Goal: Task Accomplishment & Management: Complete application form

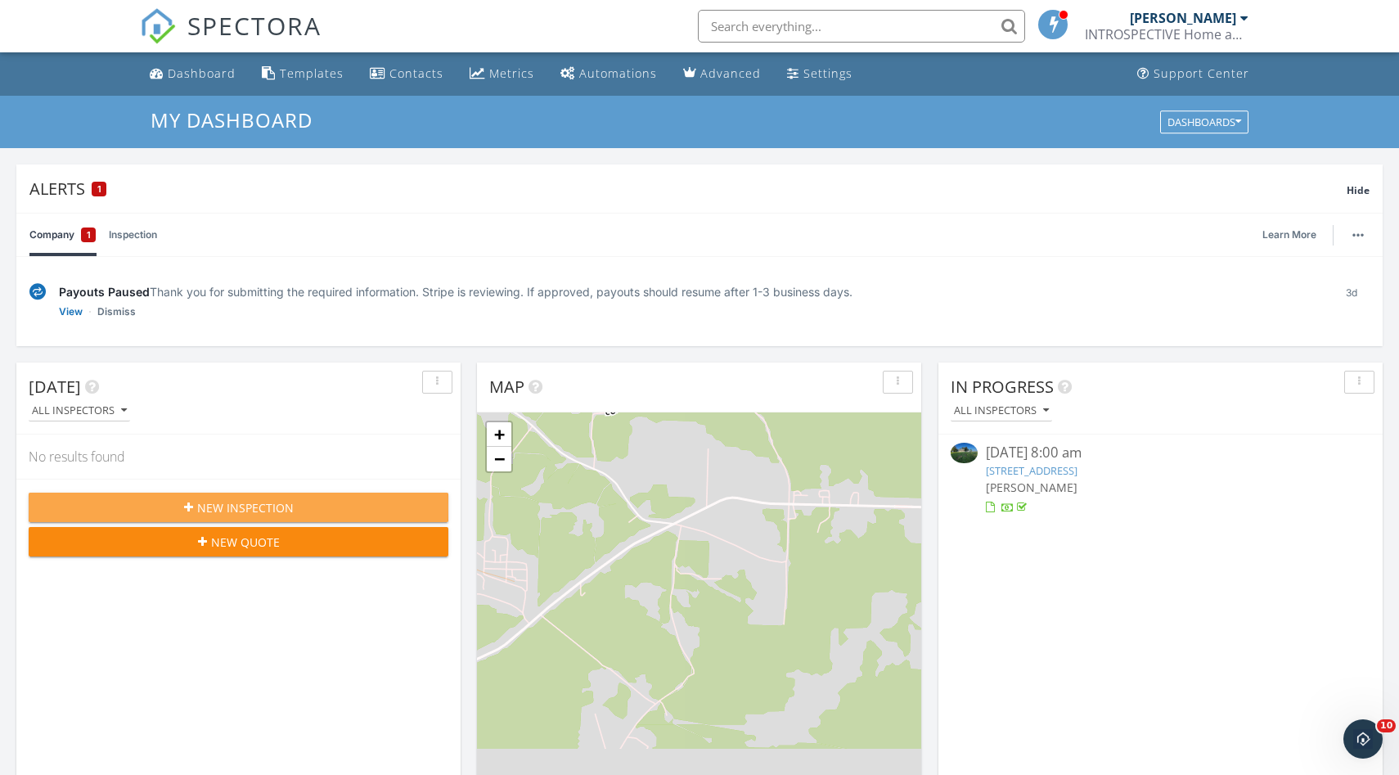
click at [268, 510] on span "New Inspection" at bounding box center [245, 507] width 97 height 17
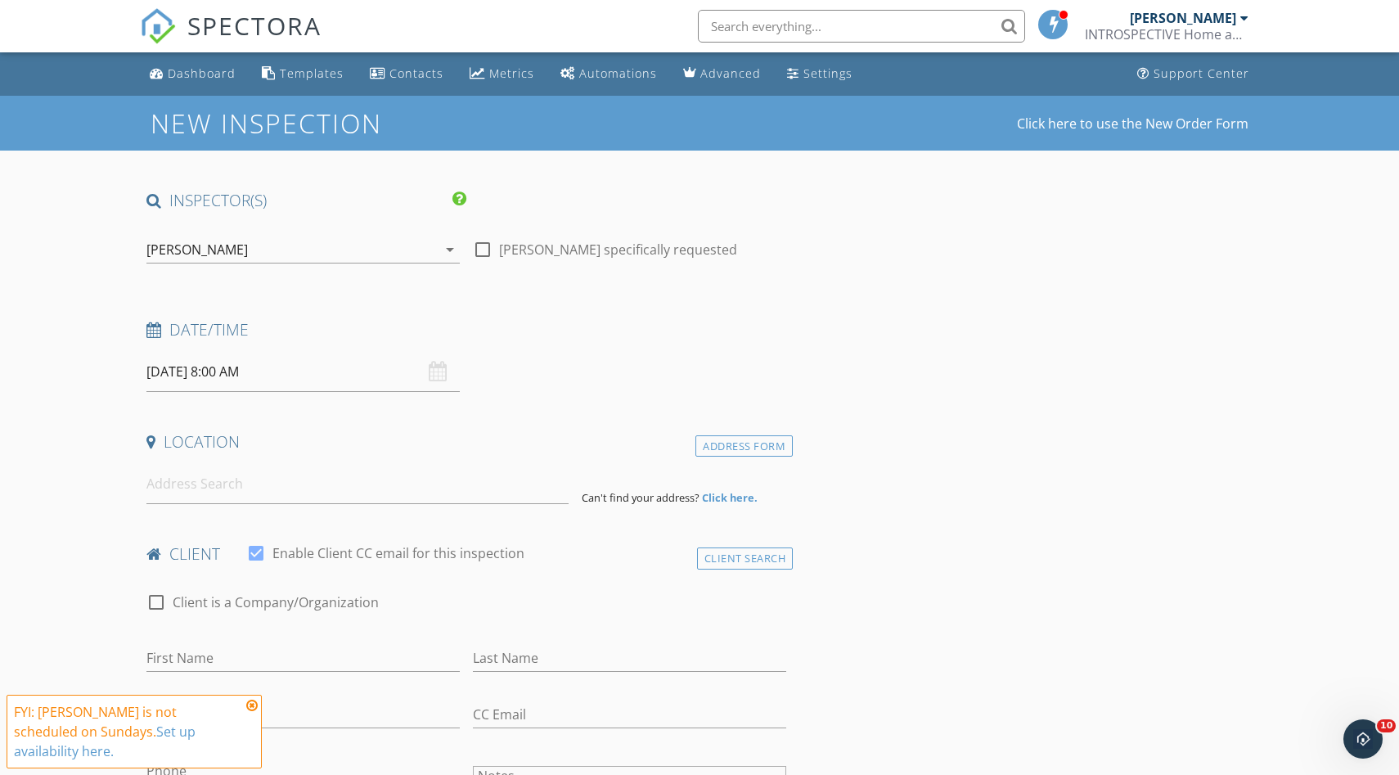
click at [294, 380] on input "[DATE] 8:00 AM" at bounding box center [302, 372] width 313 height 40
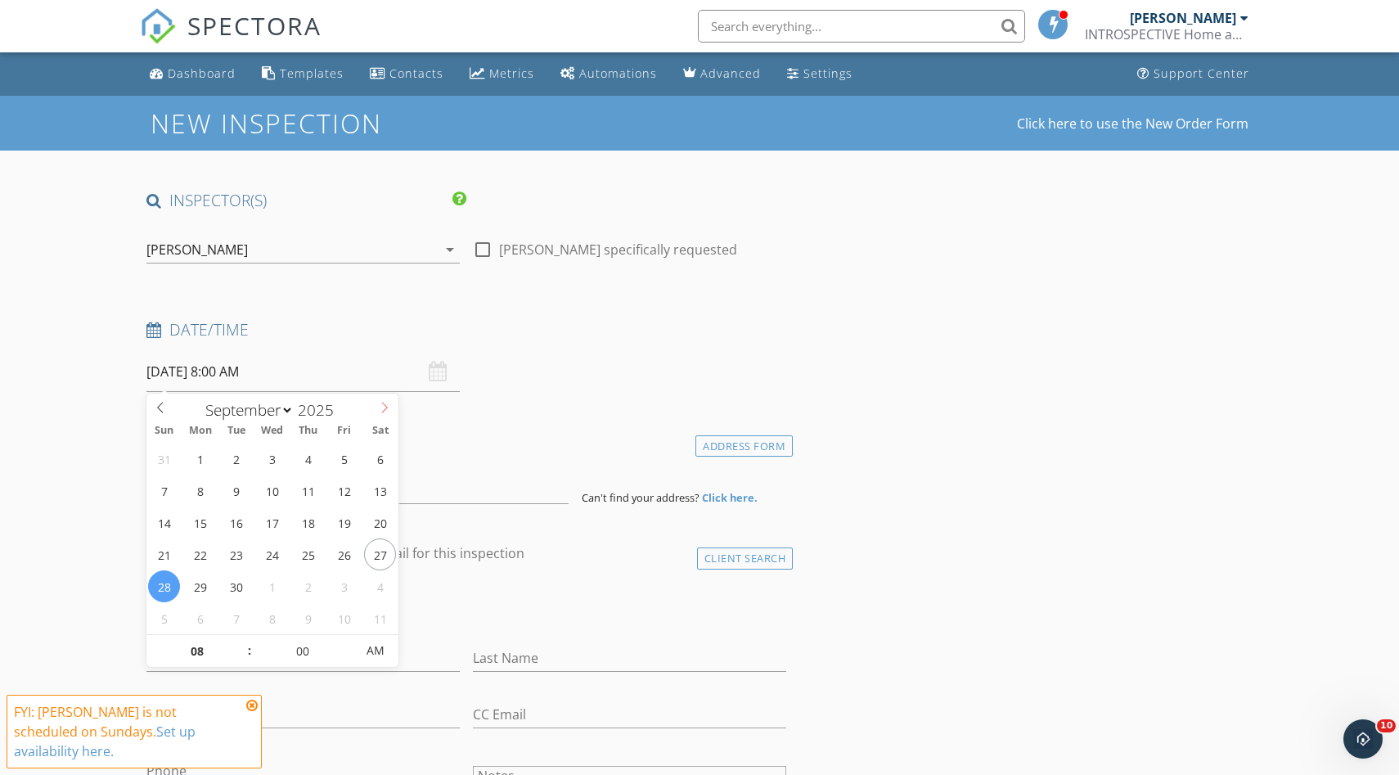
select select "9"
click at [387, 406] on icon at bounding box center [384, 407] width 11 height 11
type input "[DATE] 8:00 AM"
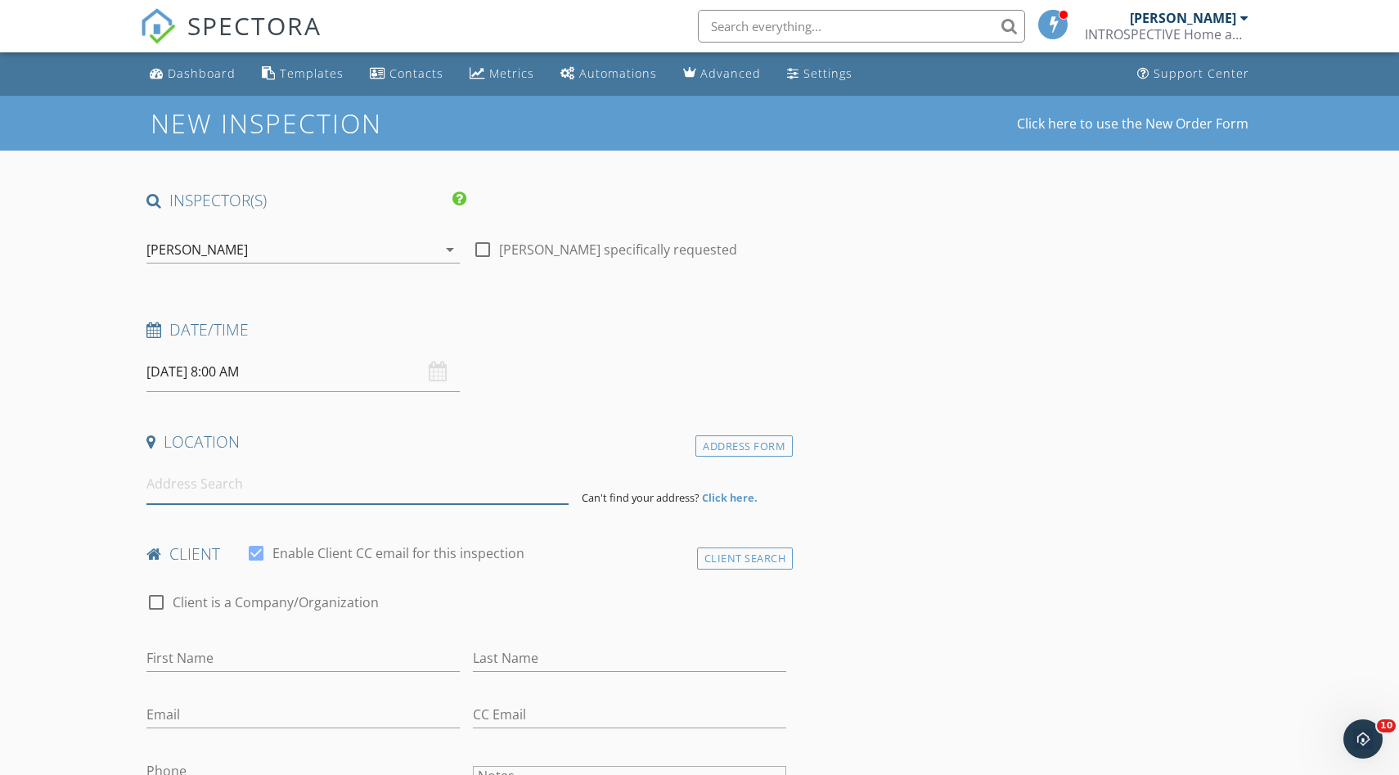
click at [263, 485] on input at bounding box center [357, 484] width 422 height 40
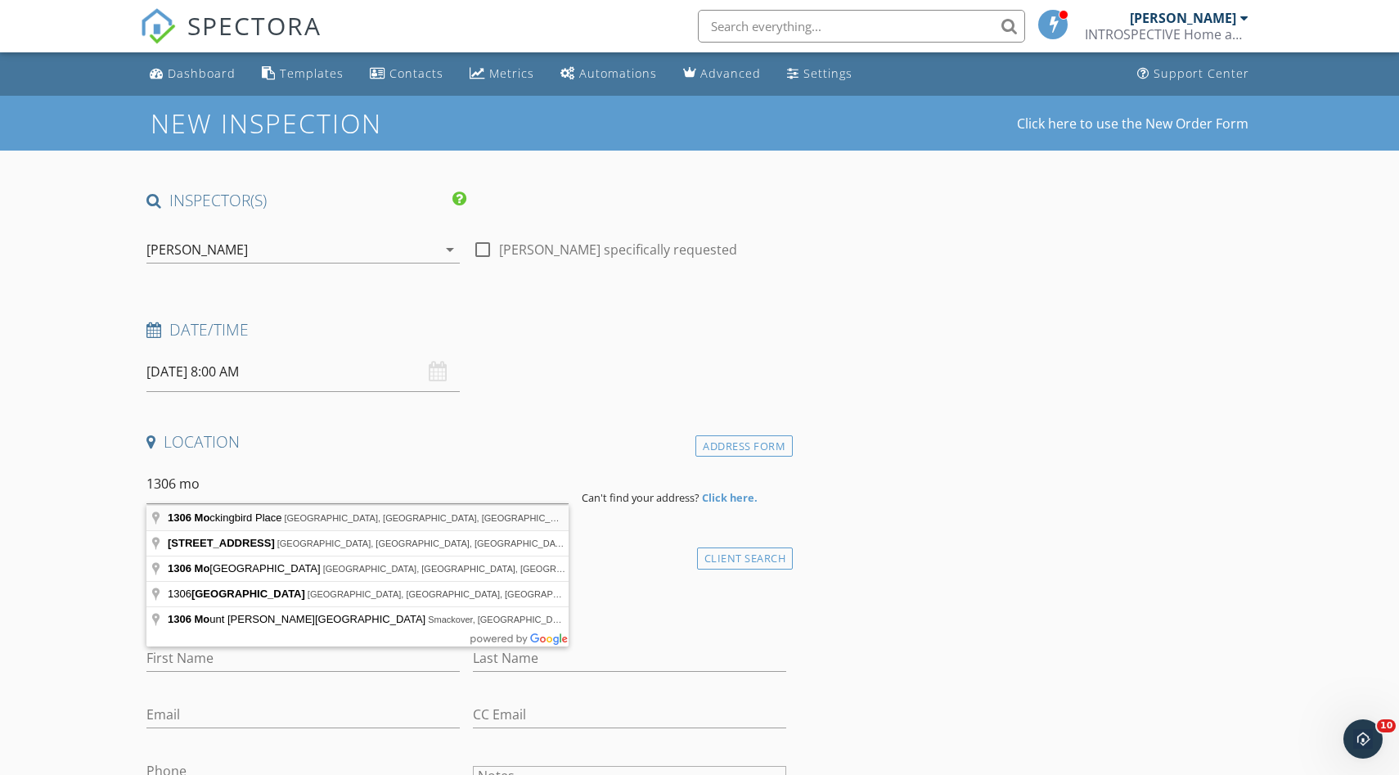
type input "[STREET_ADDRESS]"
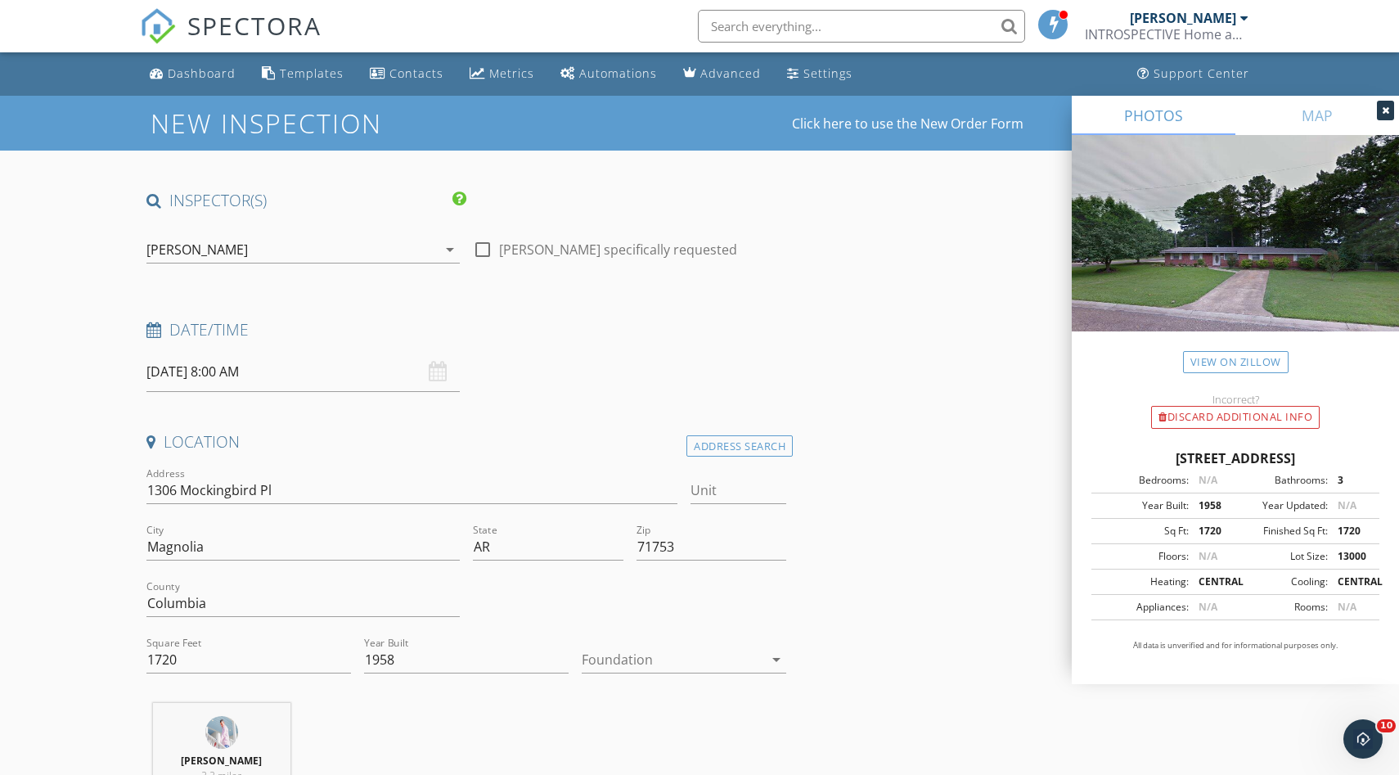
click at [758, 665] on div at bounding box center [673, 659] width 182 height 26
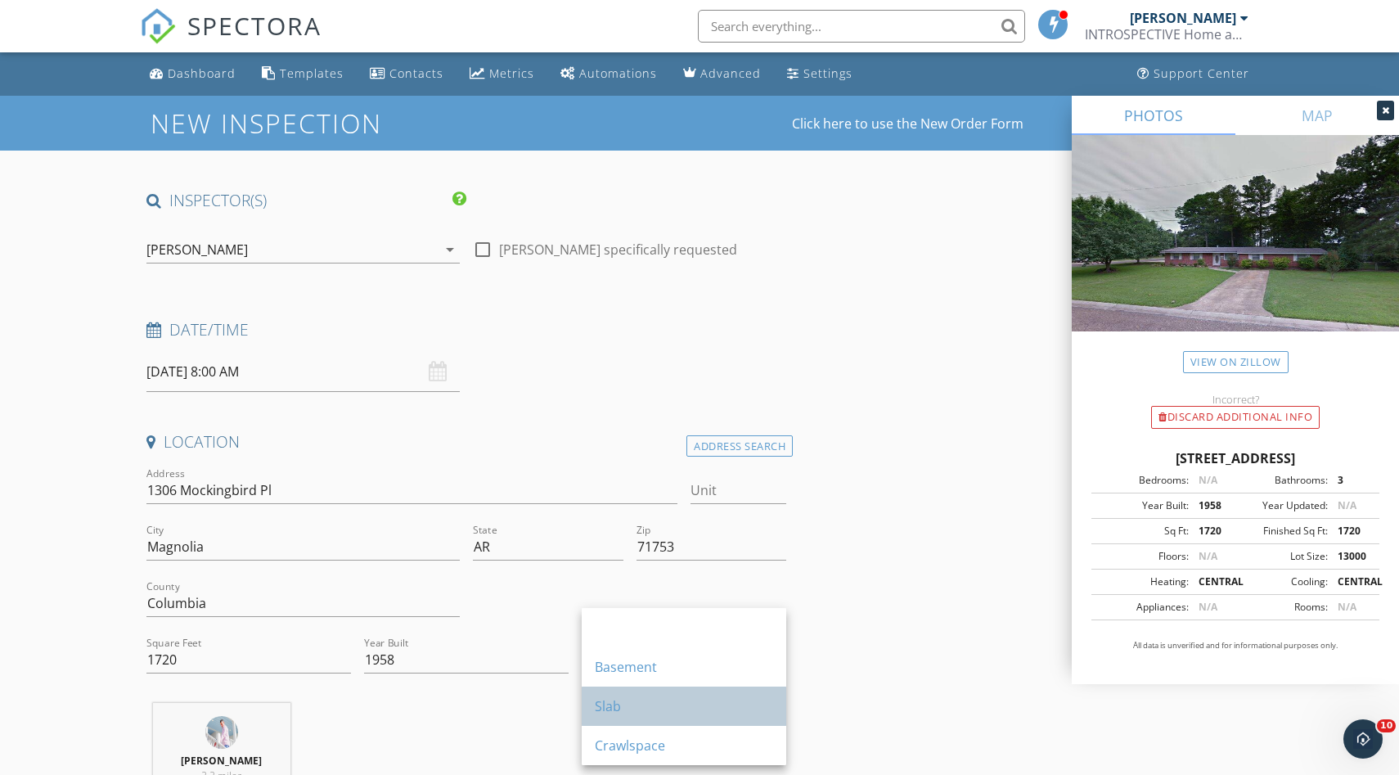
click at [642, 714] on div "Slab" at bounding box center [684, 706] width 178 height 20
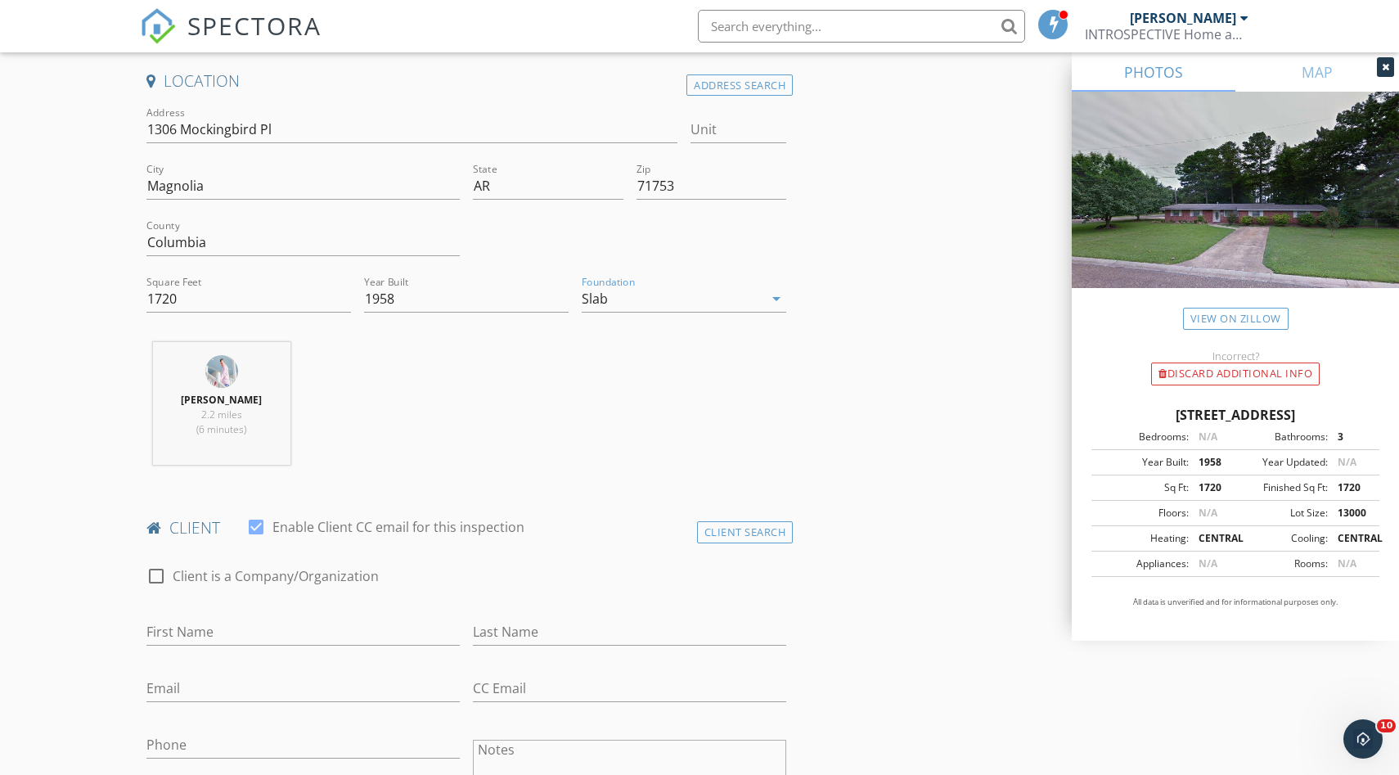
scroll to position [364, 0]
click at [330, 631] on input "First Name" at bounding box center [302, 628] width 313 height 27
type input "Jordan"
type input "[PERSON_NAME]"
type input "[EMAIL_ADDRESS][DOMAIN_NAME]"
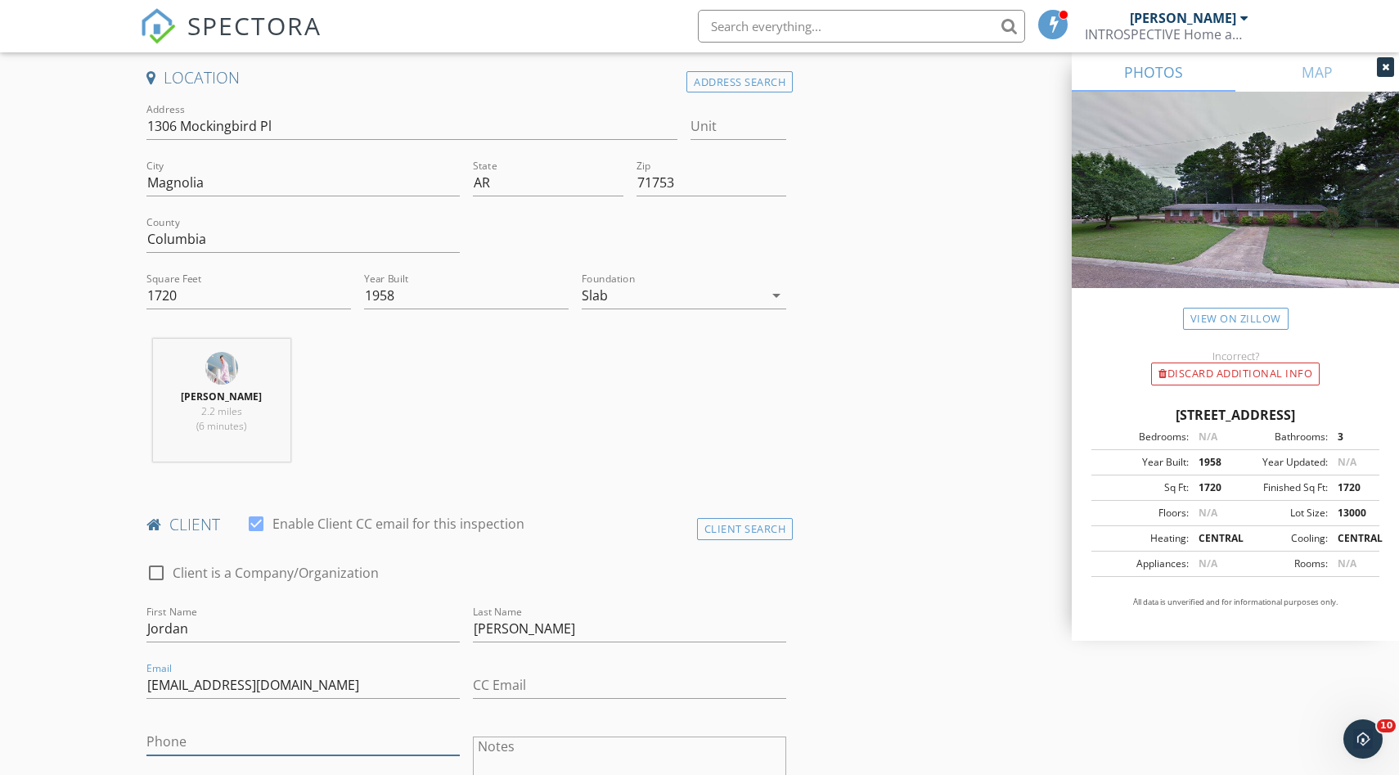
click at [185, 742] on input "Phone" at bounding box center [302, 741] width 313 height 27
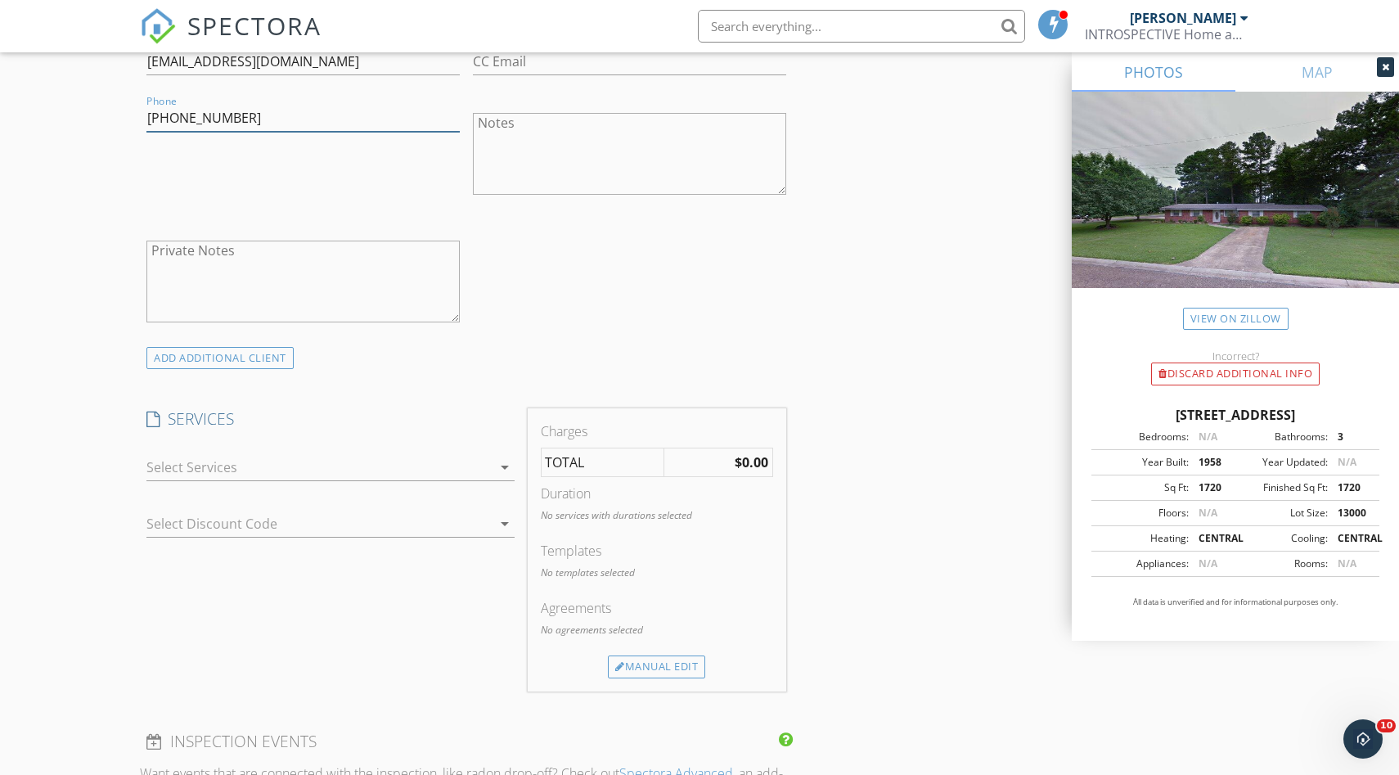
scroll to position [992, 0]
type input "[PHONE_NUMBER]"
click at [501, 461] on icon "arrow_drop_down" at bounding box center [505, 462] width 20 height 20
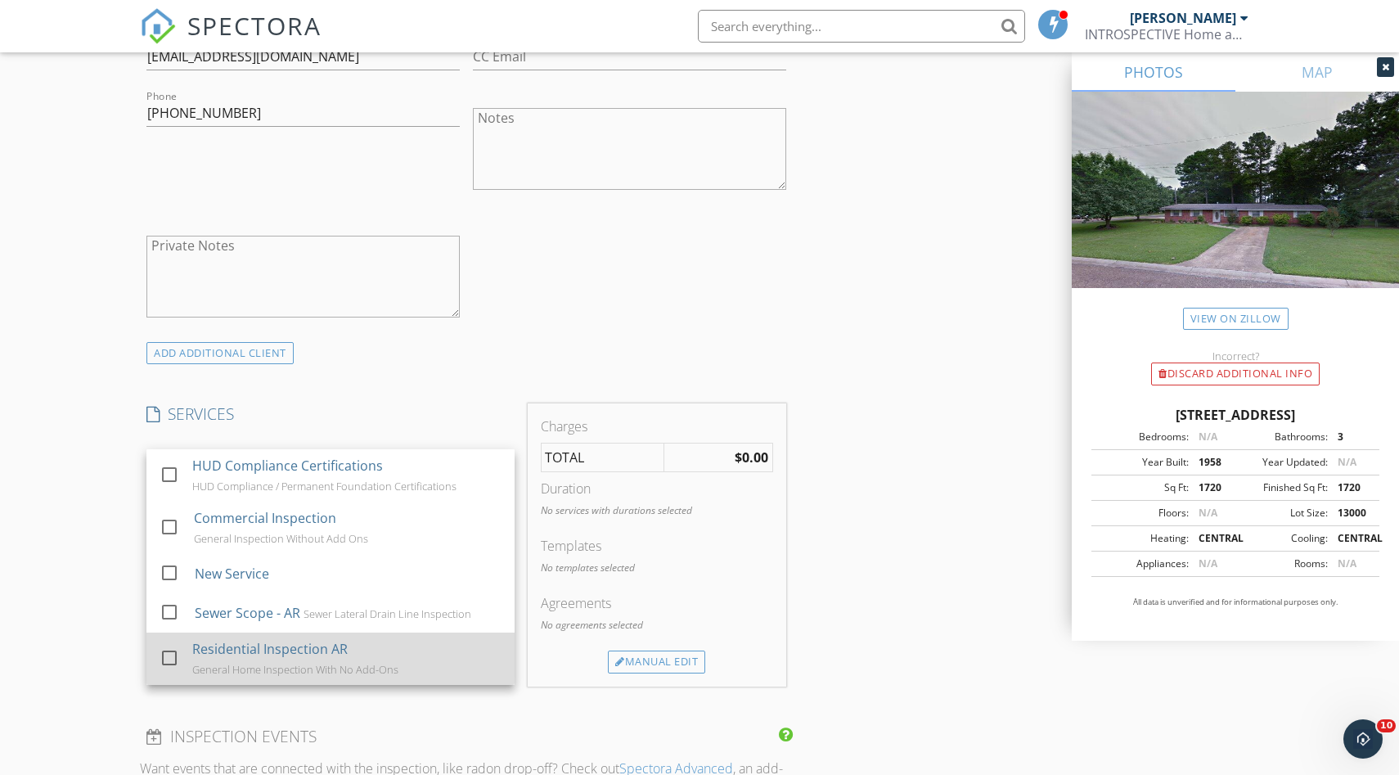
click at [181, 662] on div at bounding box center [169, 658] width 28 height 28
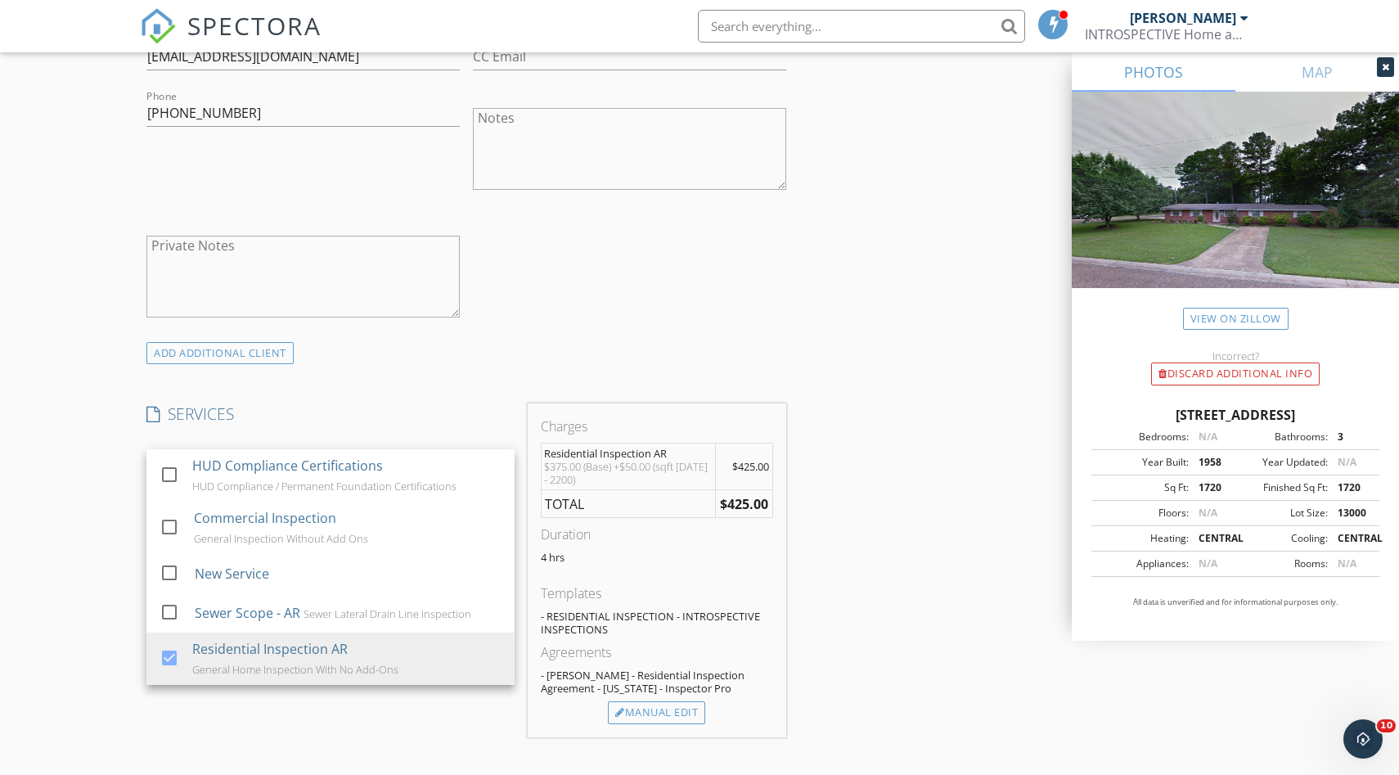
click at [73, 654] on div "New Inspection Click here to use the New Order Form INSPECTOR(S) check_box [PER…" at bounding box center [699, 536] width 1399 height 2867
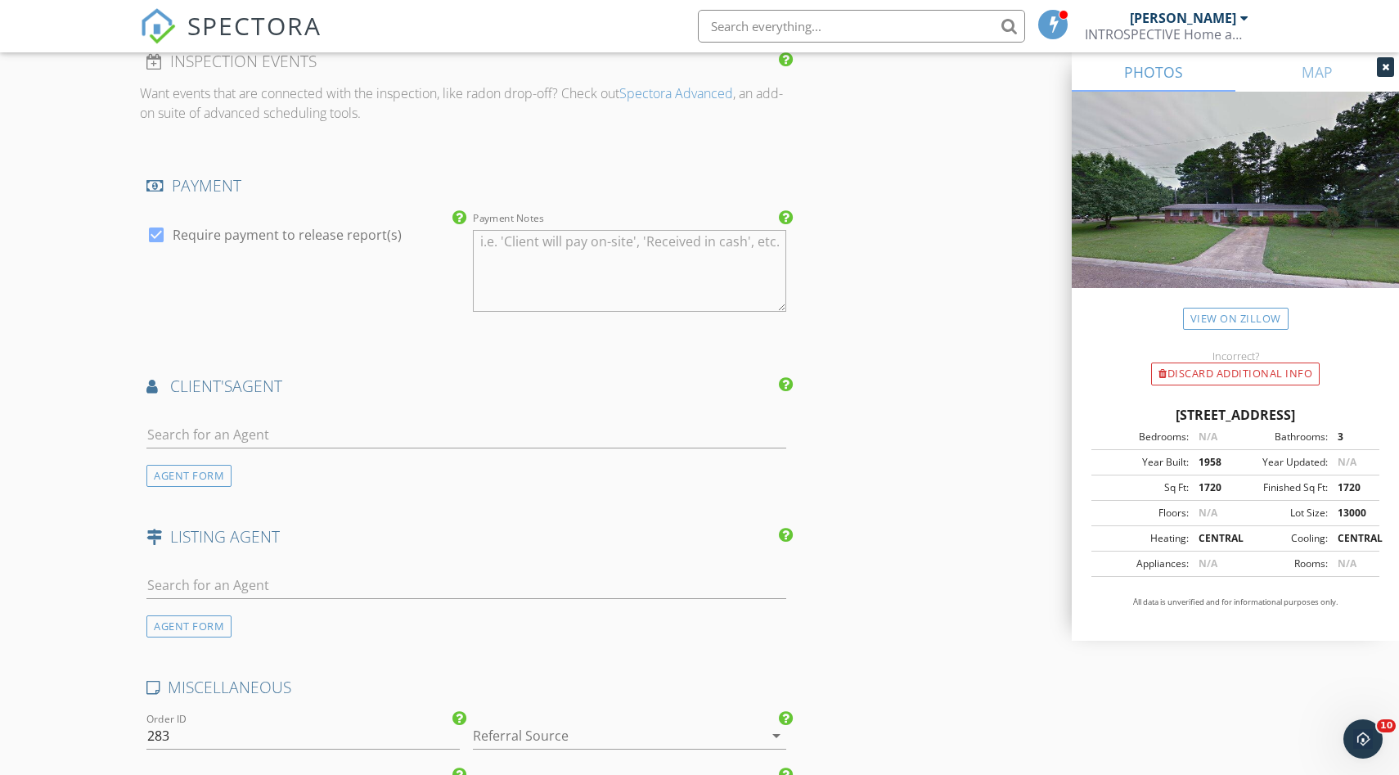
scroll to position [1724, 0]
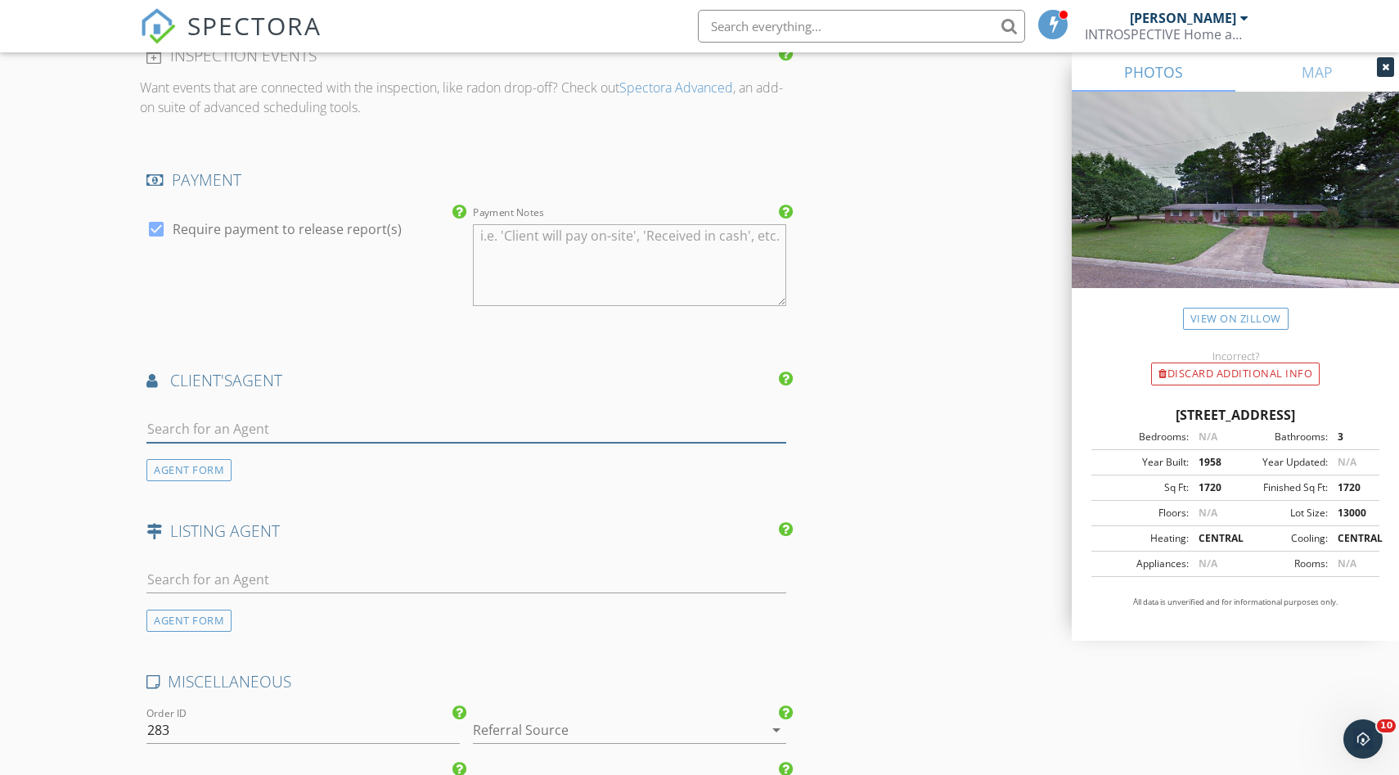
click at [266, 432] on input "text" at bounding box center [466, 429] width 640 height 27
type input "A"
type input "F"
click at [197, 471] on div "AGENT FORM" at bounding box center [188, 470] width 85 height 22
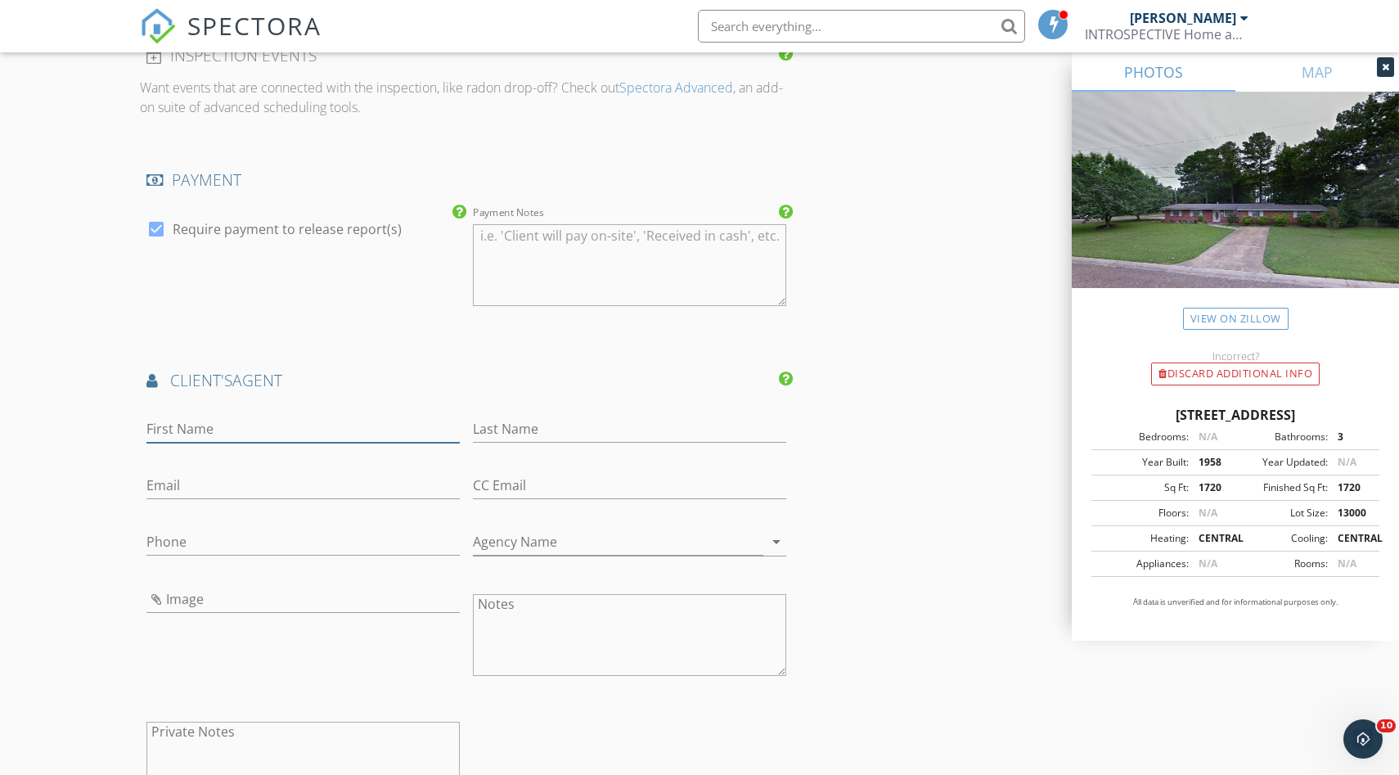
click at [213, 429] on input "First Name" at bounding box center [302, 429] width 313 height 27
click at [191, 487] on input "Email" at bounding box center [302, 485] width 313 height 27
click at [143, 302] on div "check_box Require payment to release report(s)" at bounding box center [303, 267] width 326 height 128
paste input "[EMAIL_ADDRESS][DOMAIN_NAME]"
drag, startPoint x: 157, startPoint y: 487, endPoint x: 182, endPoint y: 533, distance: 52.0
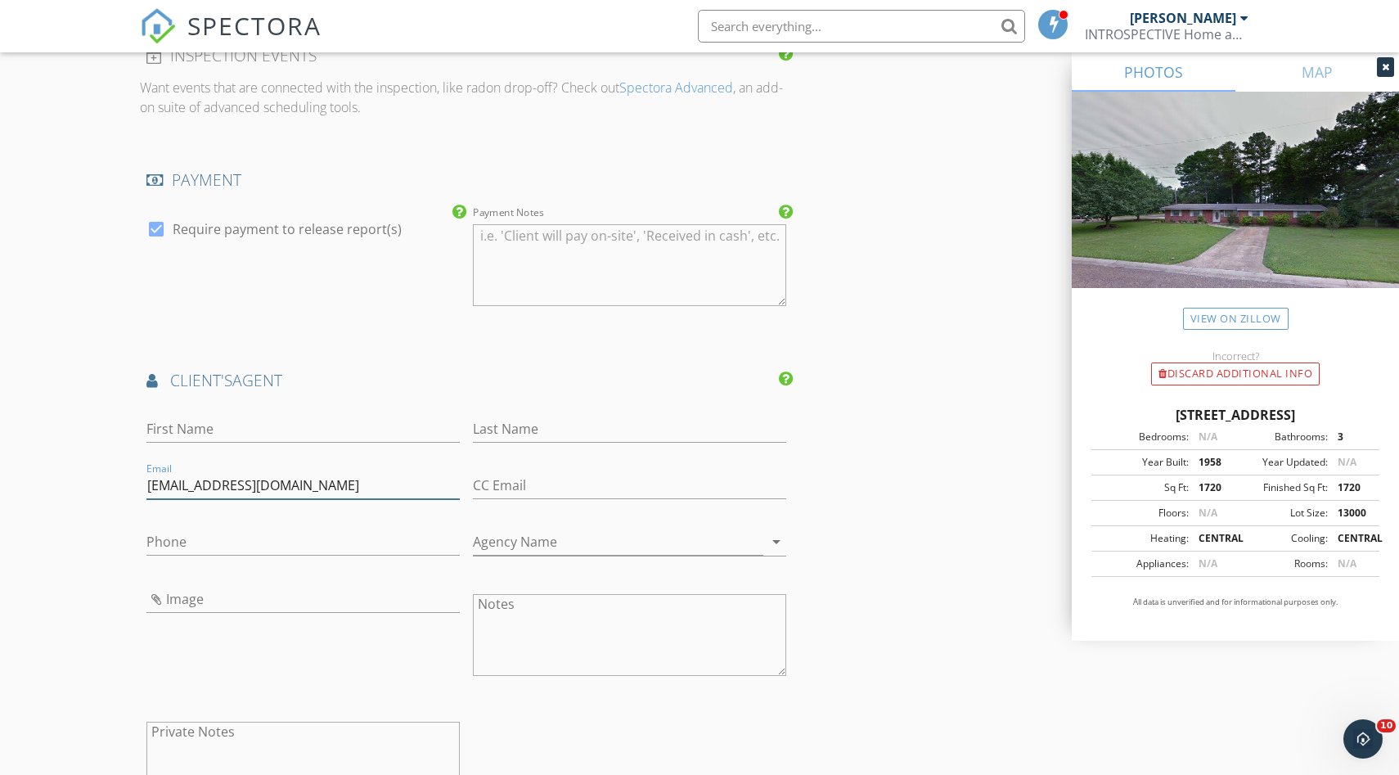
click at [157, 487] on input "[EMAIL_ADDRESS][DOMAIN_NAME]" at bounding box center [302, 485] width 313 height 27
type input "[EMAIL_ADDRESS][DOMAIN_NAME]"
click at [196, 543] on input "Phone" at bounding box center [302, 541] width 313 height 27
type input "[PHONE_NUMBER]"
click at [245, 429] on input "First Name" at bounding box center [302, 429] width 313 height 27
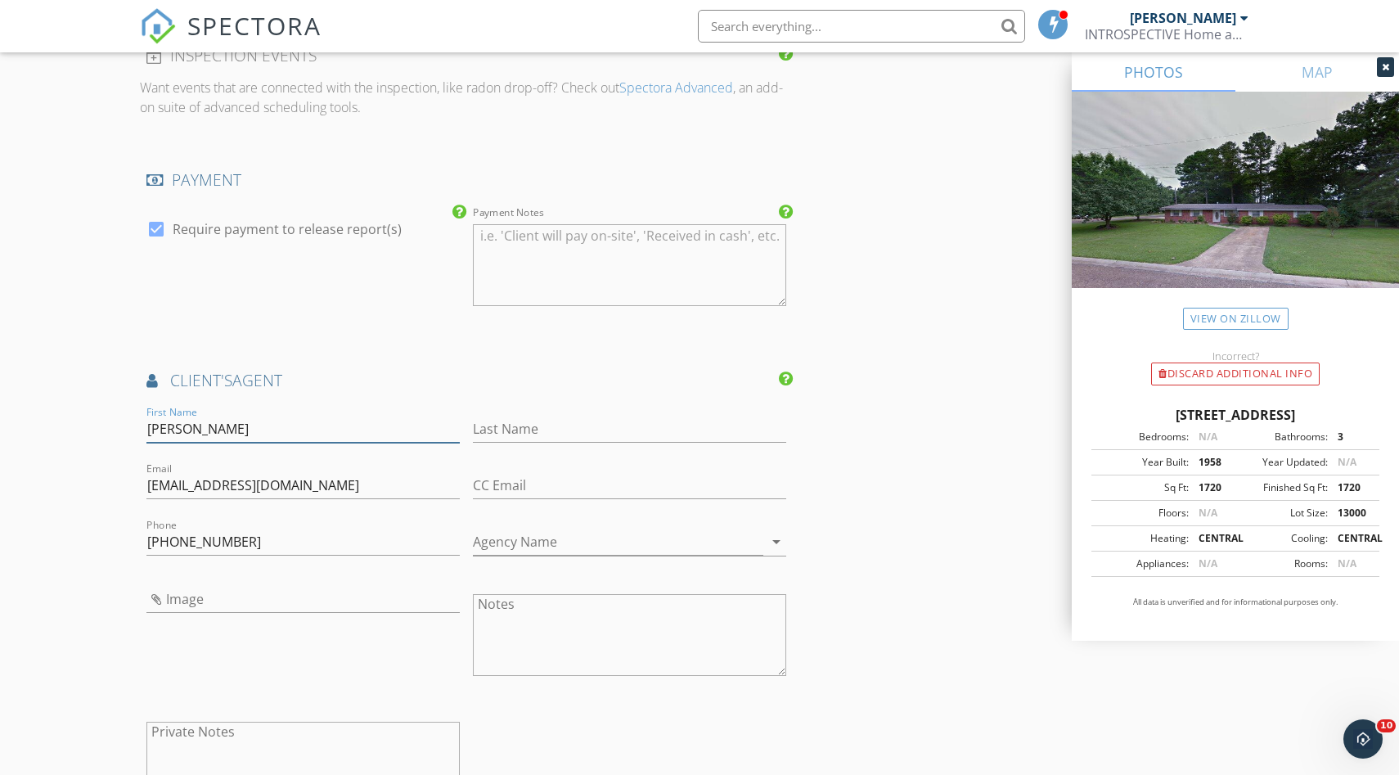
type input "[PERSON_NAME]"
click at [761, 545] on input "Agency Name" at bounding box center [618, 541] width 290 height 27
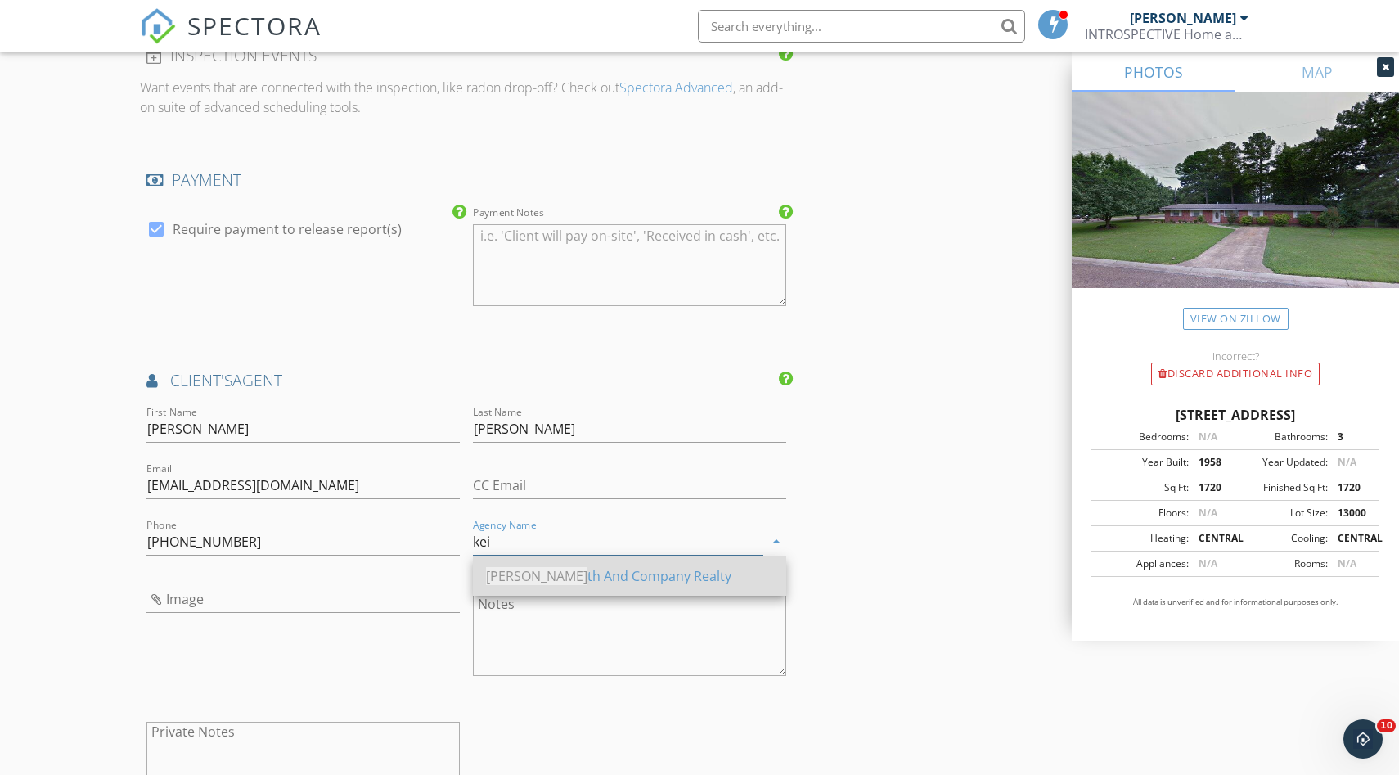
click at [627, 580] on div "Kei th And Company Realty" at bounding box center [629, 576] width 287 height 20
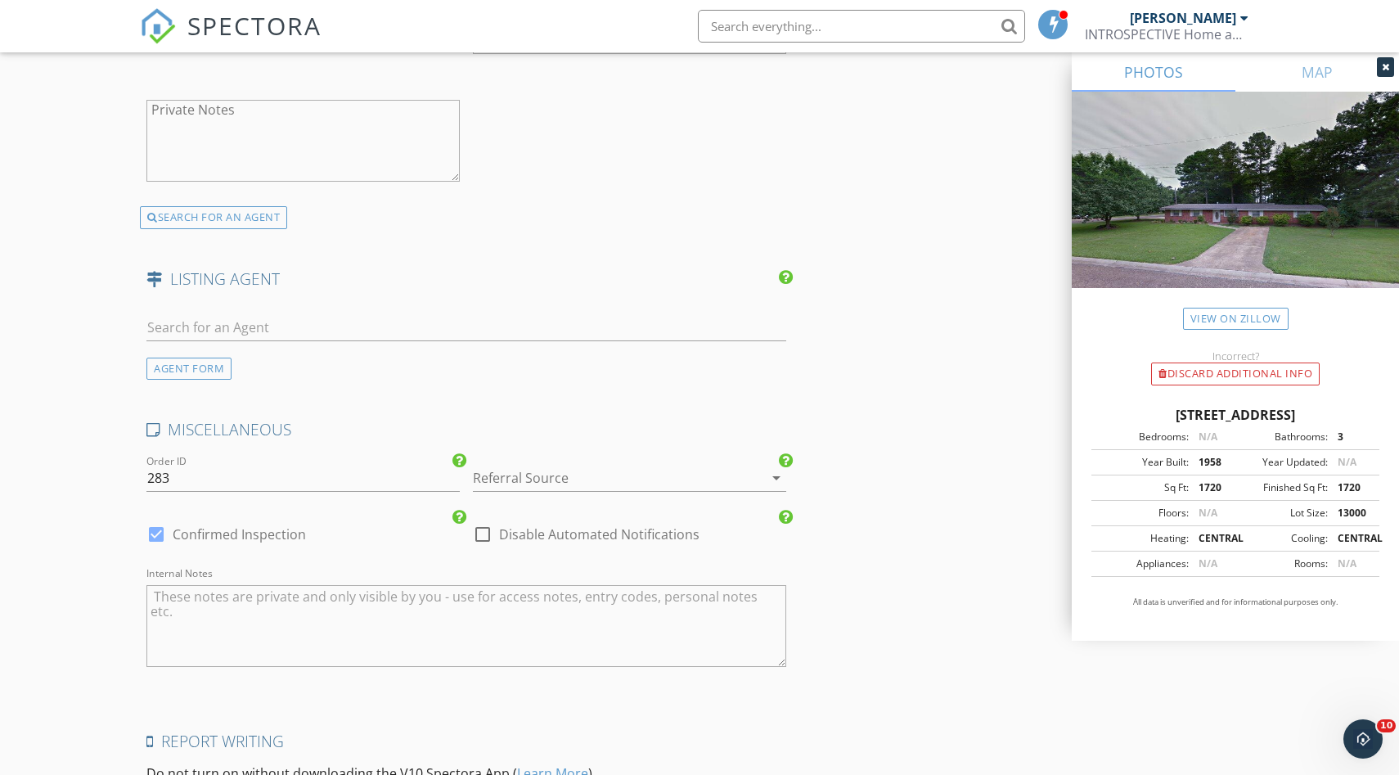
scroll to position [2349, 0]
type input "[PERSON_NAME] And Company Realty"
click at [206, 327] on input "text" at bounding box center [466, 323] width 640 height 27
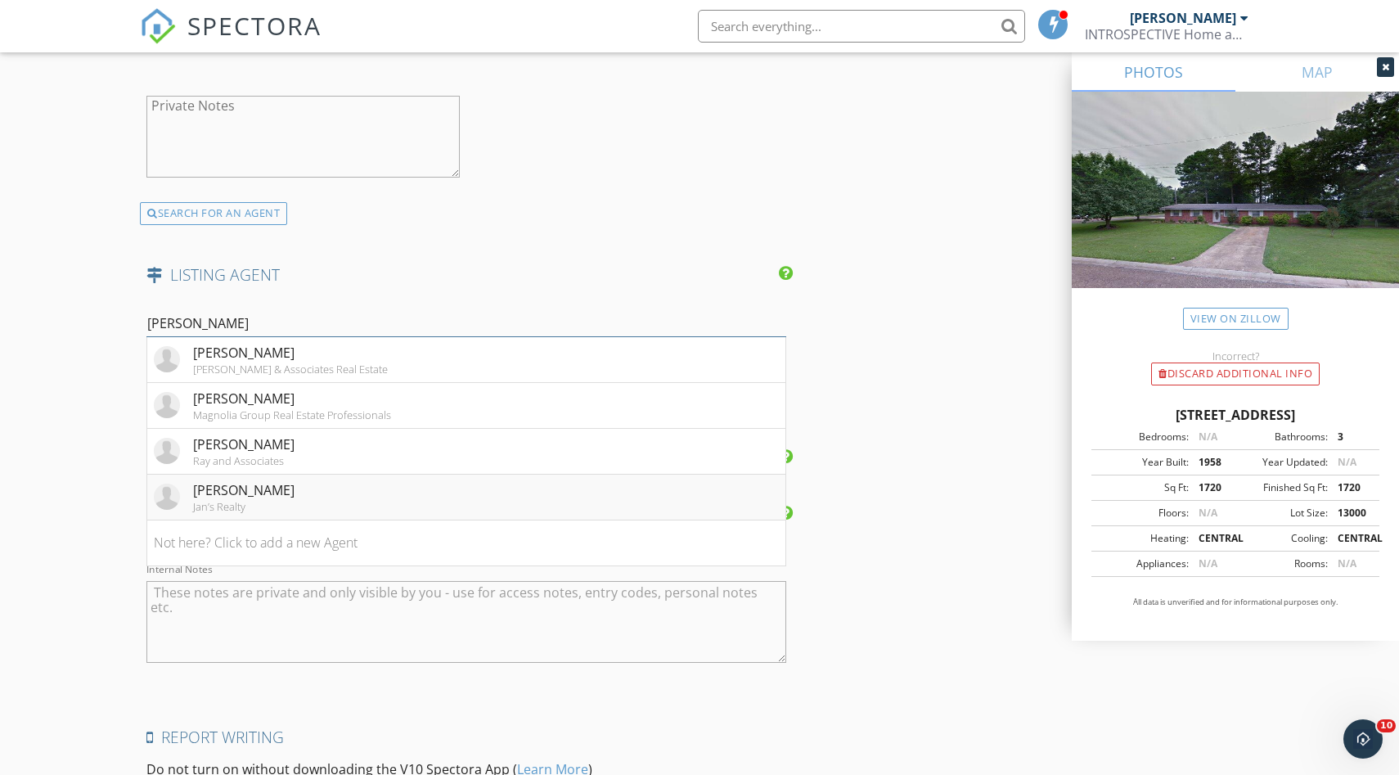
type input "[PERSON_NAME]"
click at [224, 501] on div "Jan’s Realty" at bounding box center [243, 506] width 101 height 13
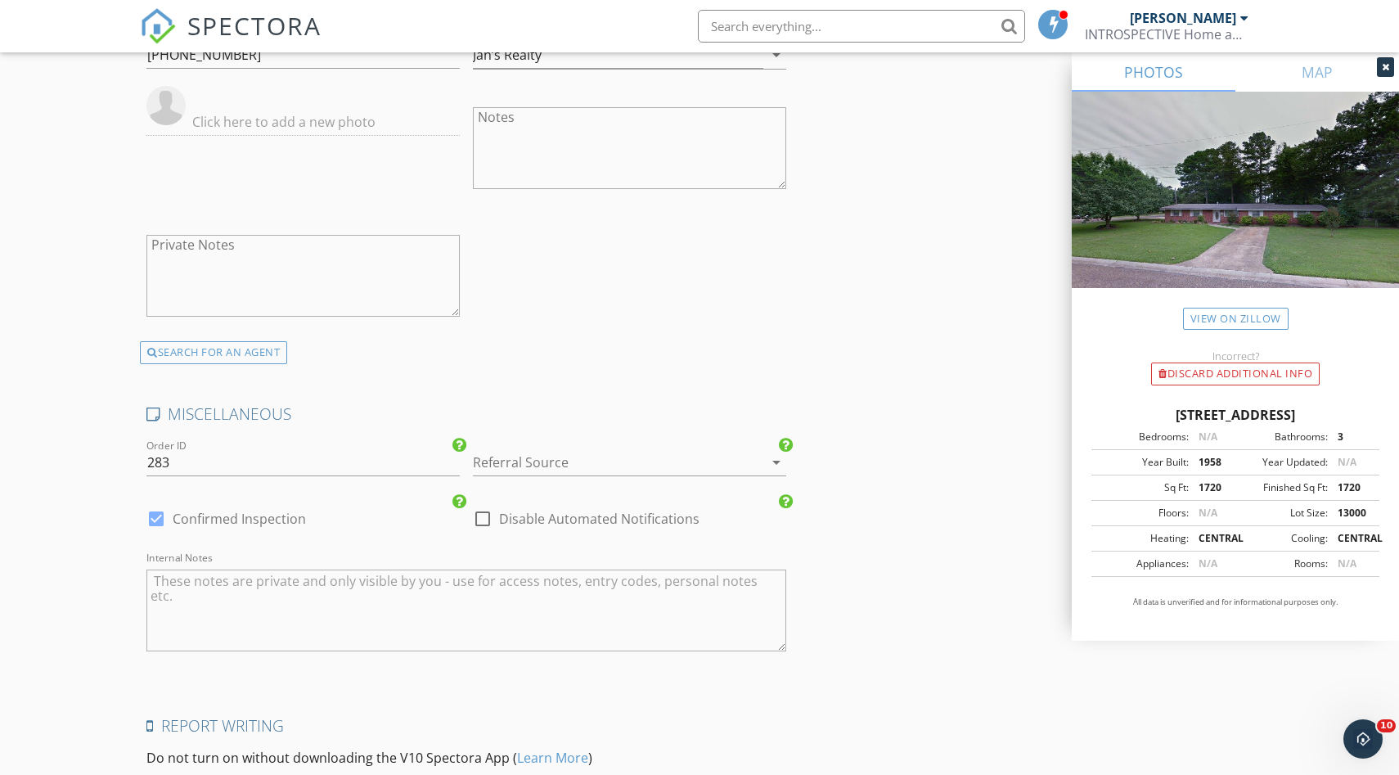
scroll to position [2739, 0]
click at [593, 456] on div at bounding box center [607, 456] width 268 height 26
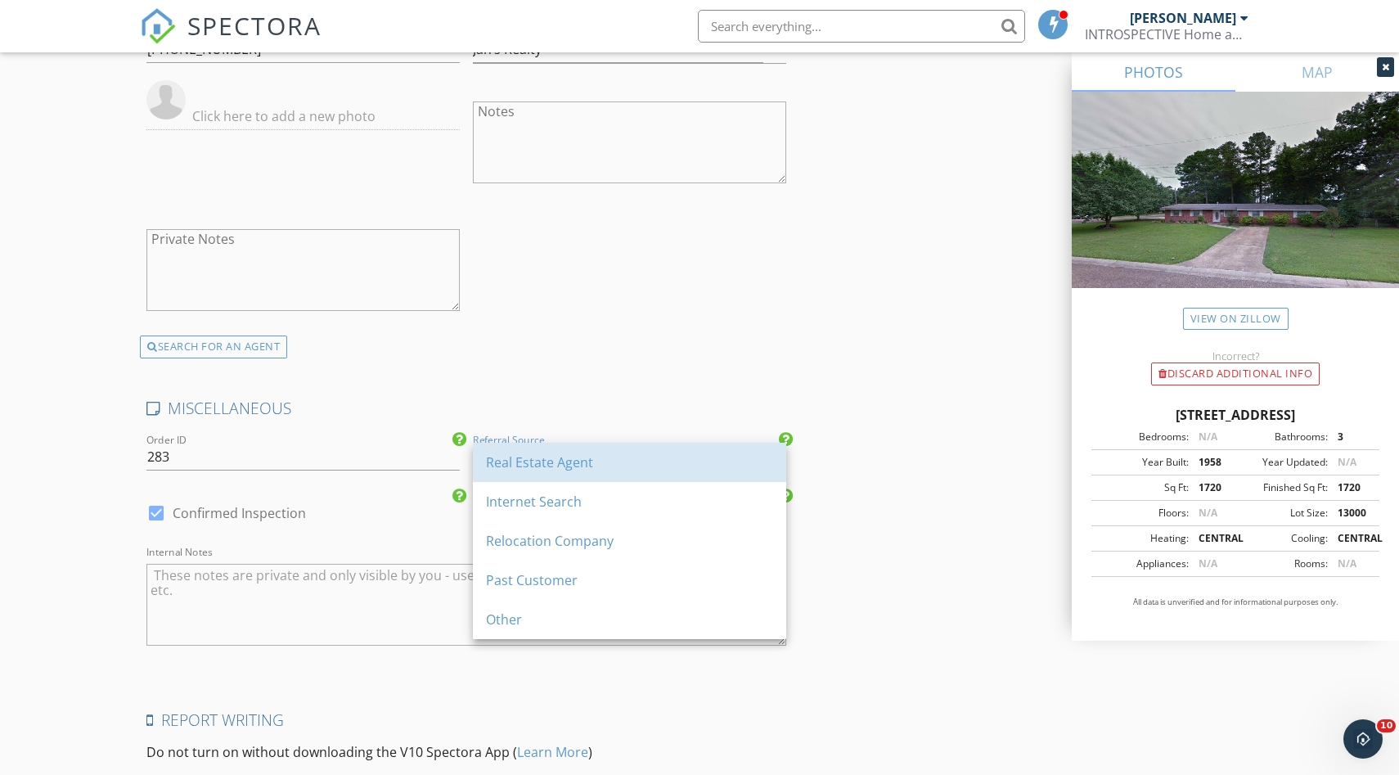
click at [593, 456] on div "Real Estate Agent" at bounding box center [629, 462] width 287 height 20
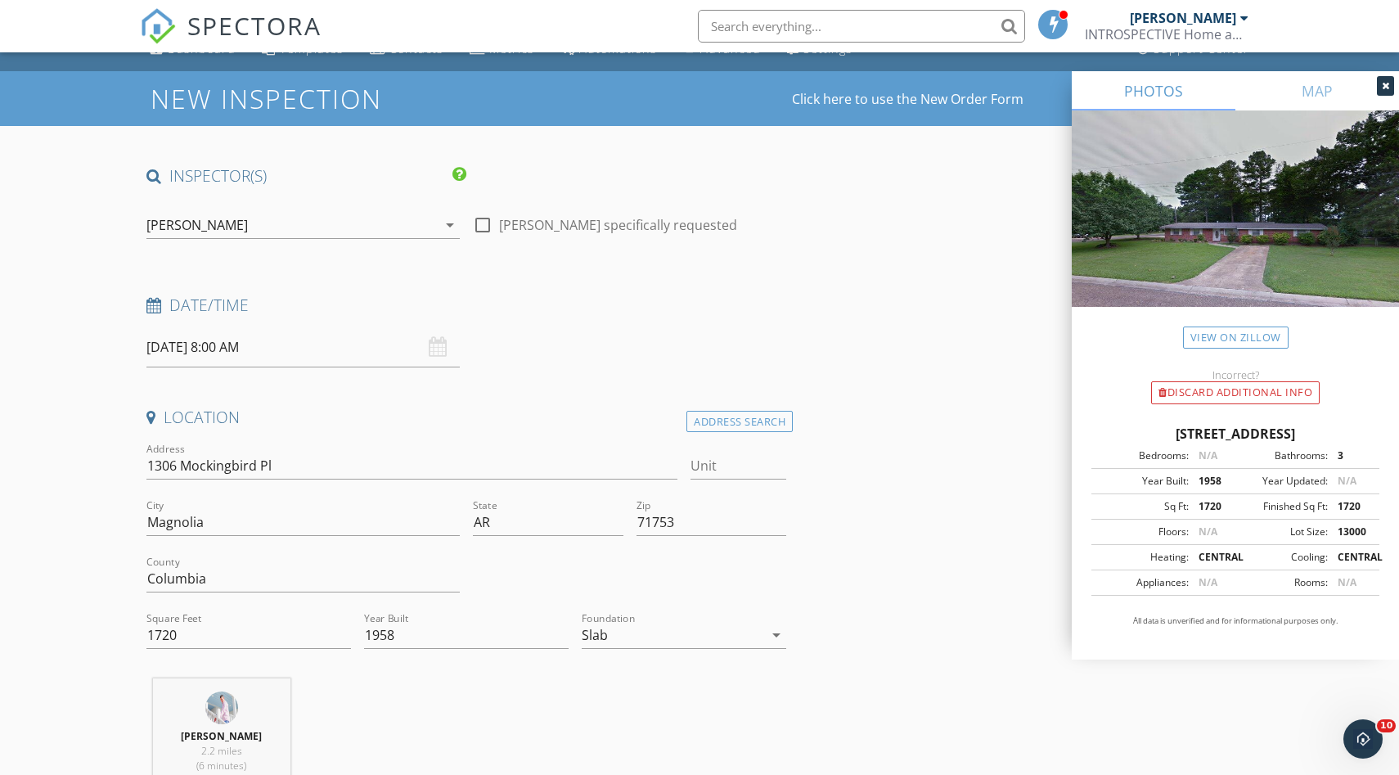
scroll to position [0, 0]
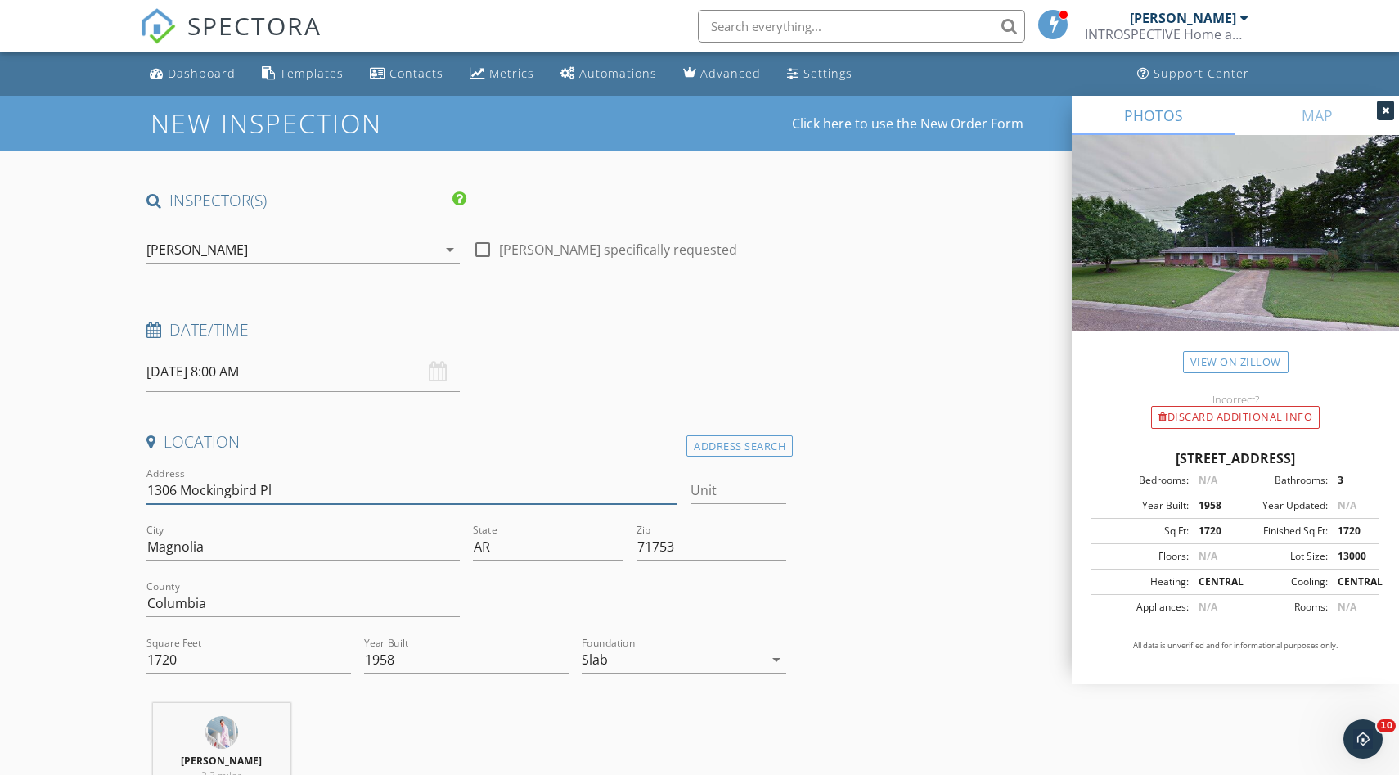
click at [279, 495] on input "1306 Mockingbird Pl" at bounding box center [411, 490] width 531 height 27
type input "1306 Mockingbird"
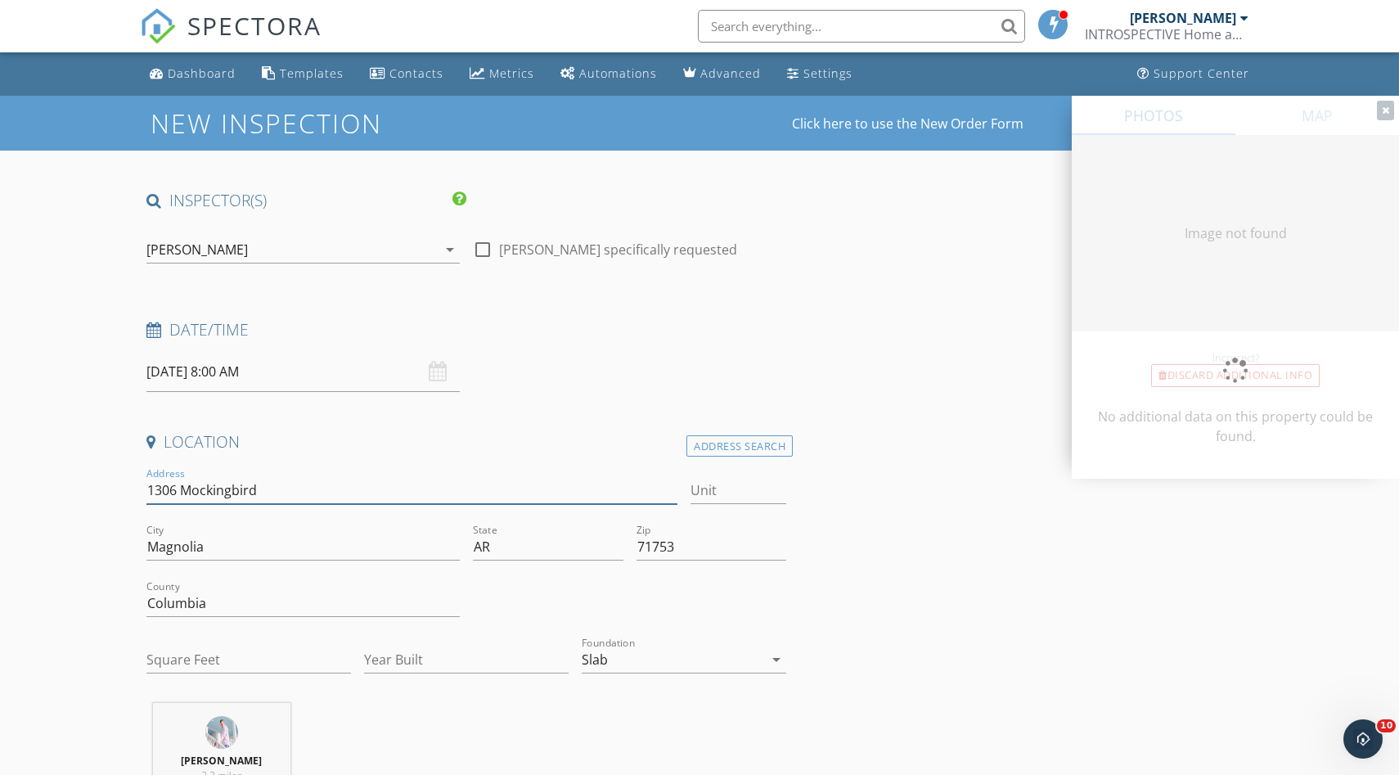
type input "1720"
type input "1958"
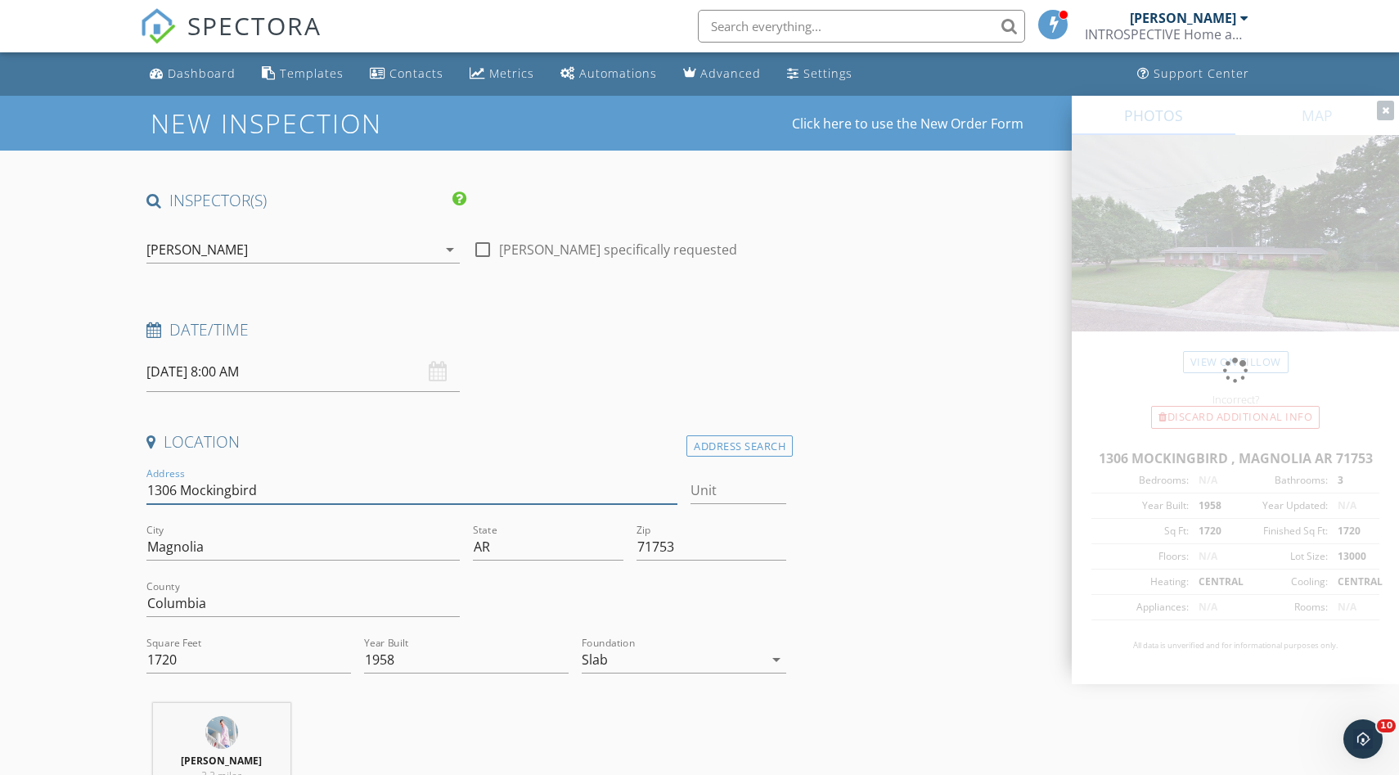
type input "1306 Mockingbird"
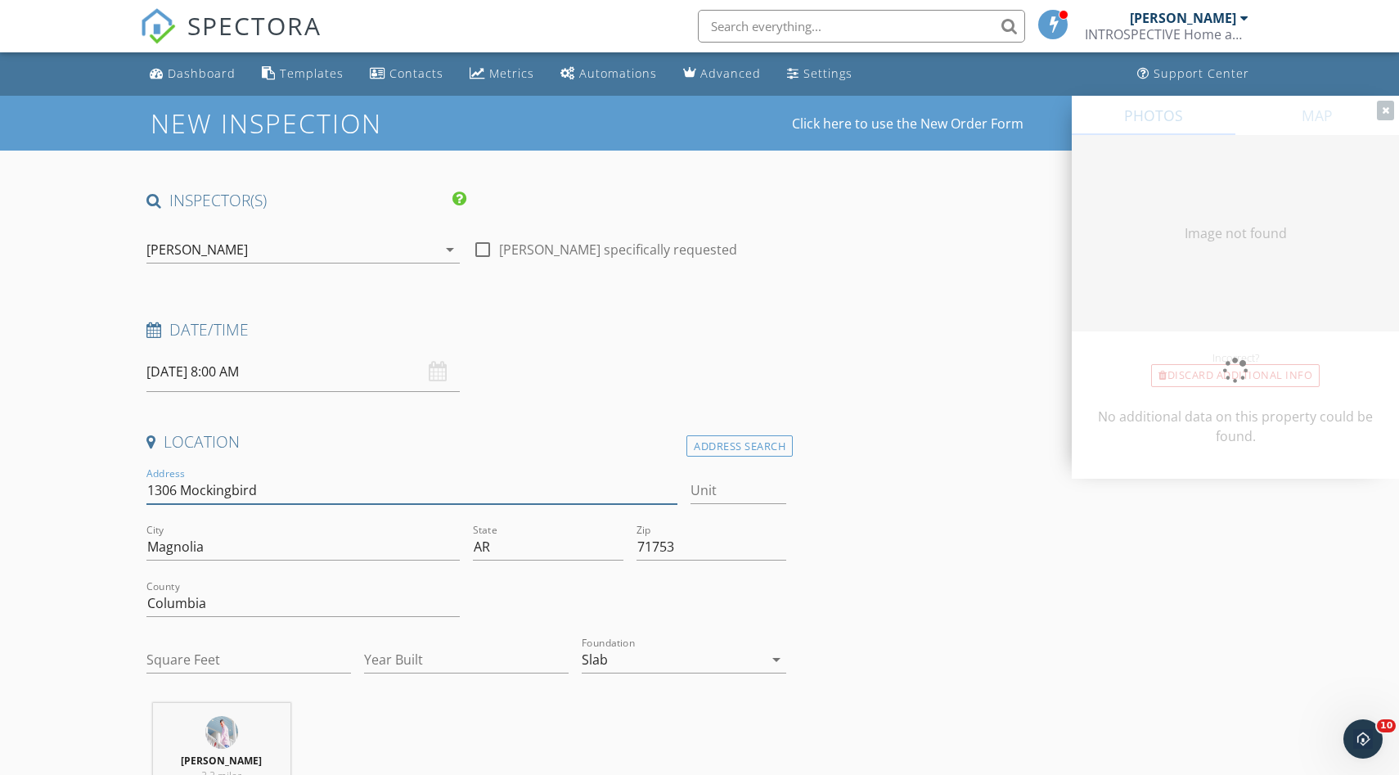
type input "1720"
type input "1958"
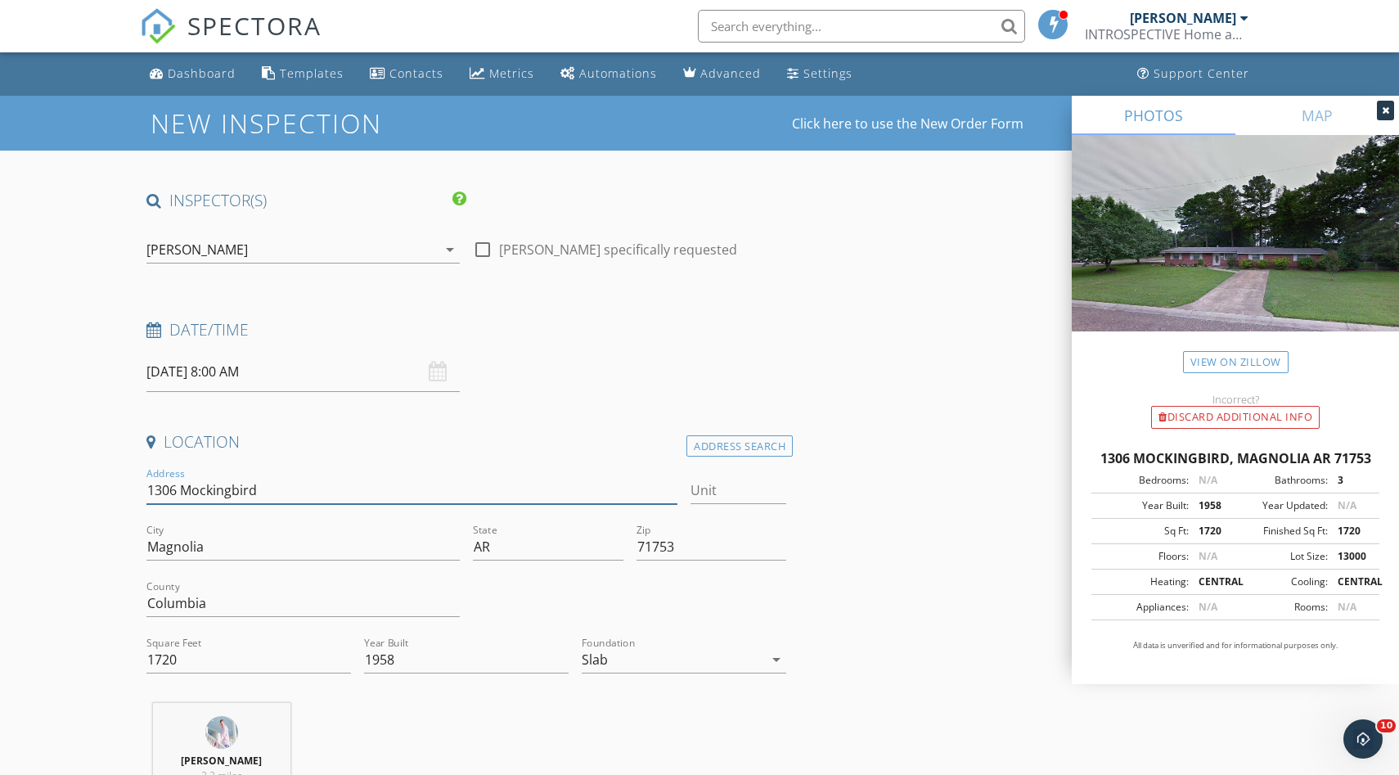
type input "1306 Mockingbird"
click at [713, 375] on div "Date/Time [DATE] 8:00 AM" at bounding box center [466, 355] width 653 height 73
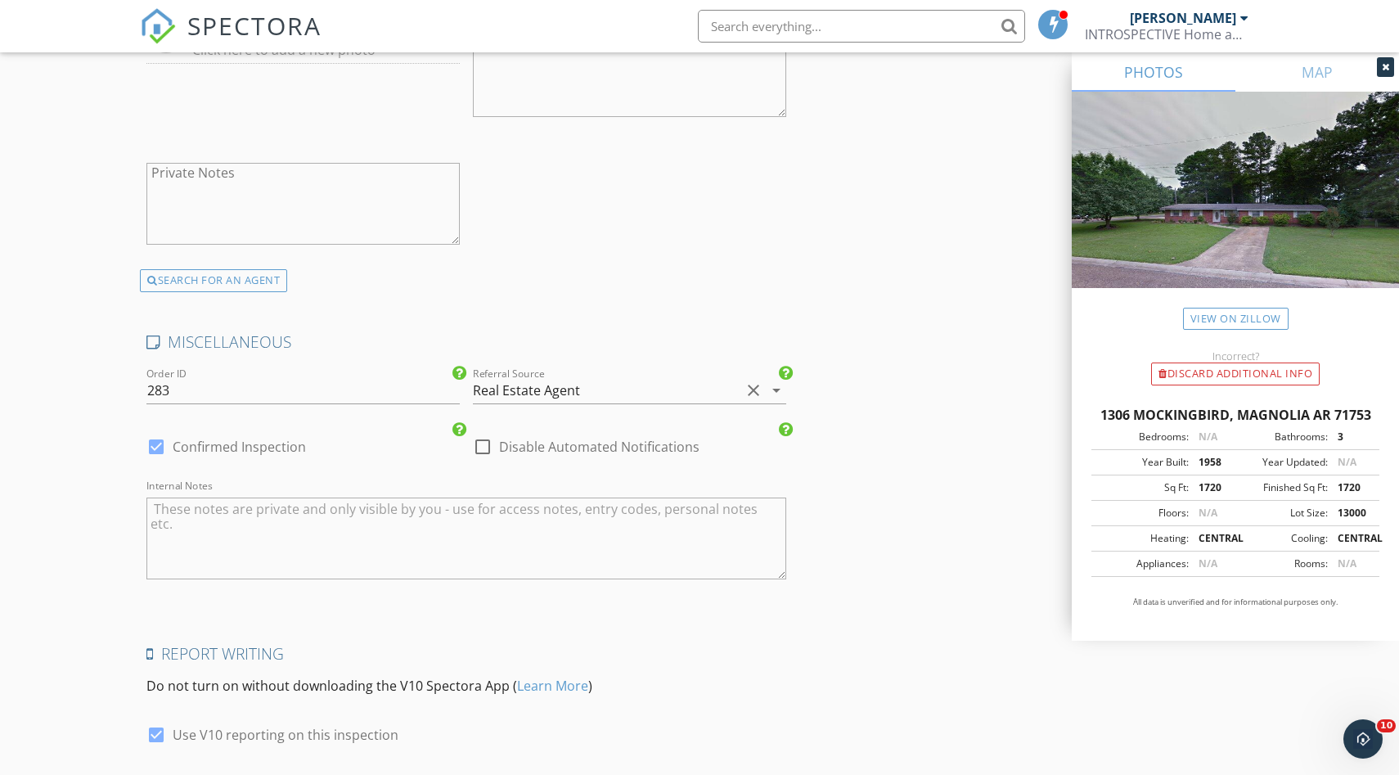
scroll to position [2929, 0]
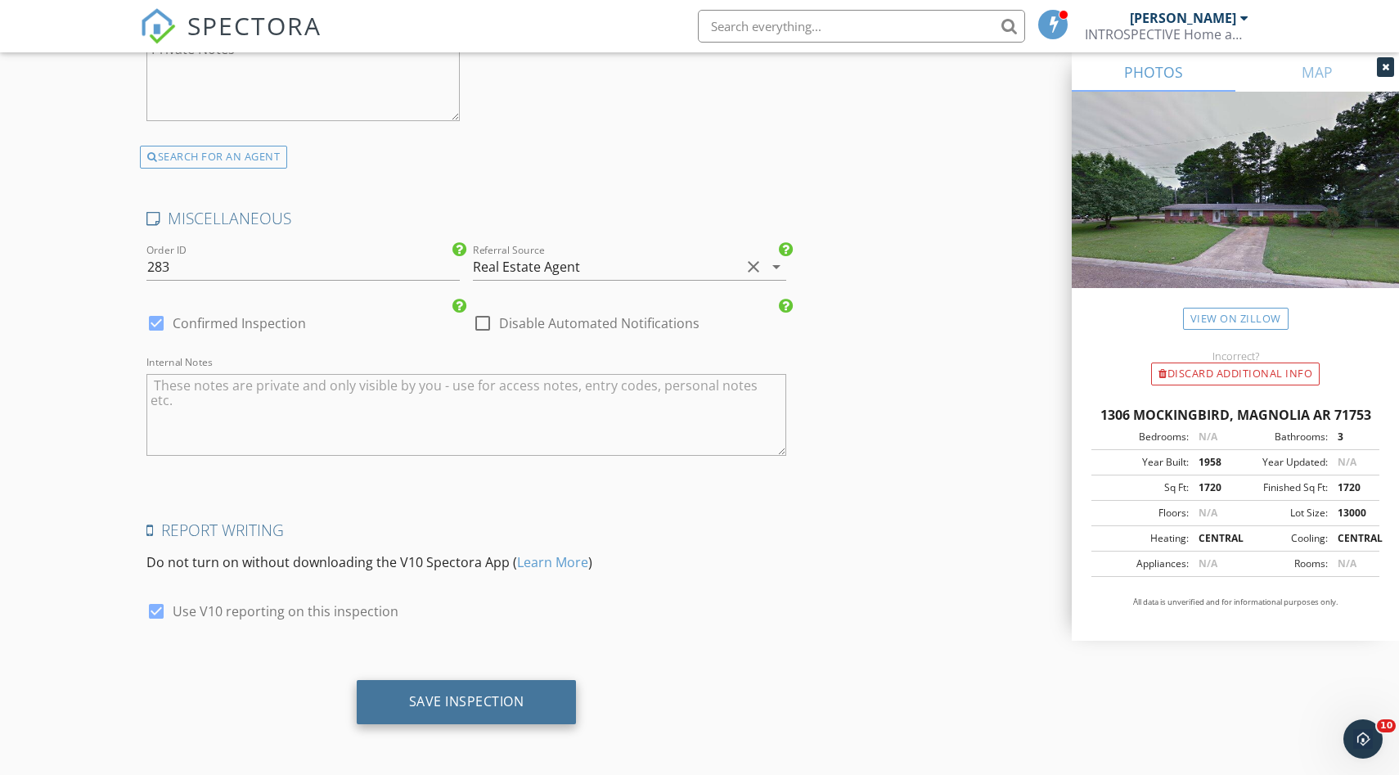
click at [509, 706] on div "Save Inspection" at bounding box center [466, 701] width 115 height 16
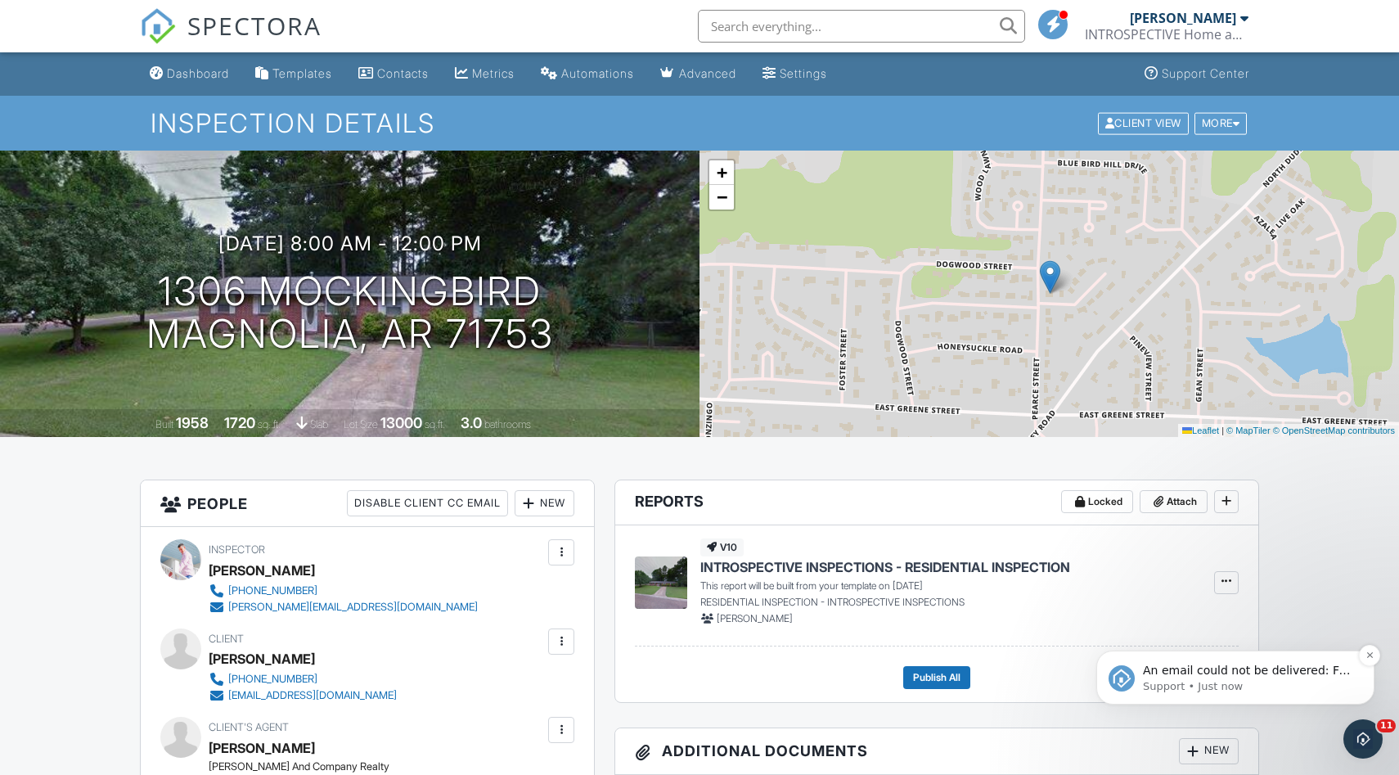
click at [1237, 670] on span "An email could not be delivered: For more information, view Why emails don't ge…" at bounding box center [1247, 686] width 208 height 46
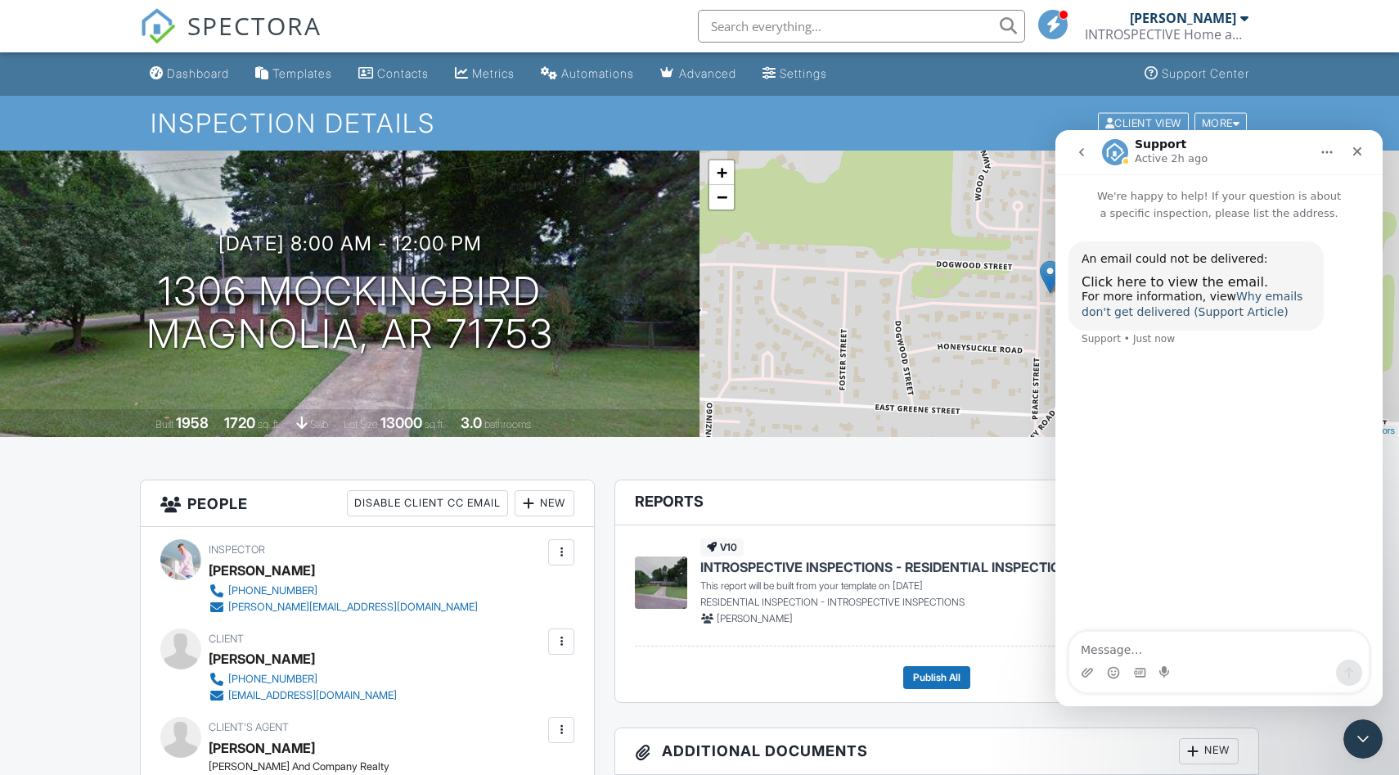
click at [1249, 295] on link "Why emails don't get delivered (Support Article)" at bounding box center [1191, 304] width 221 height 29
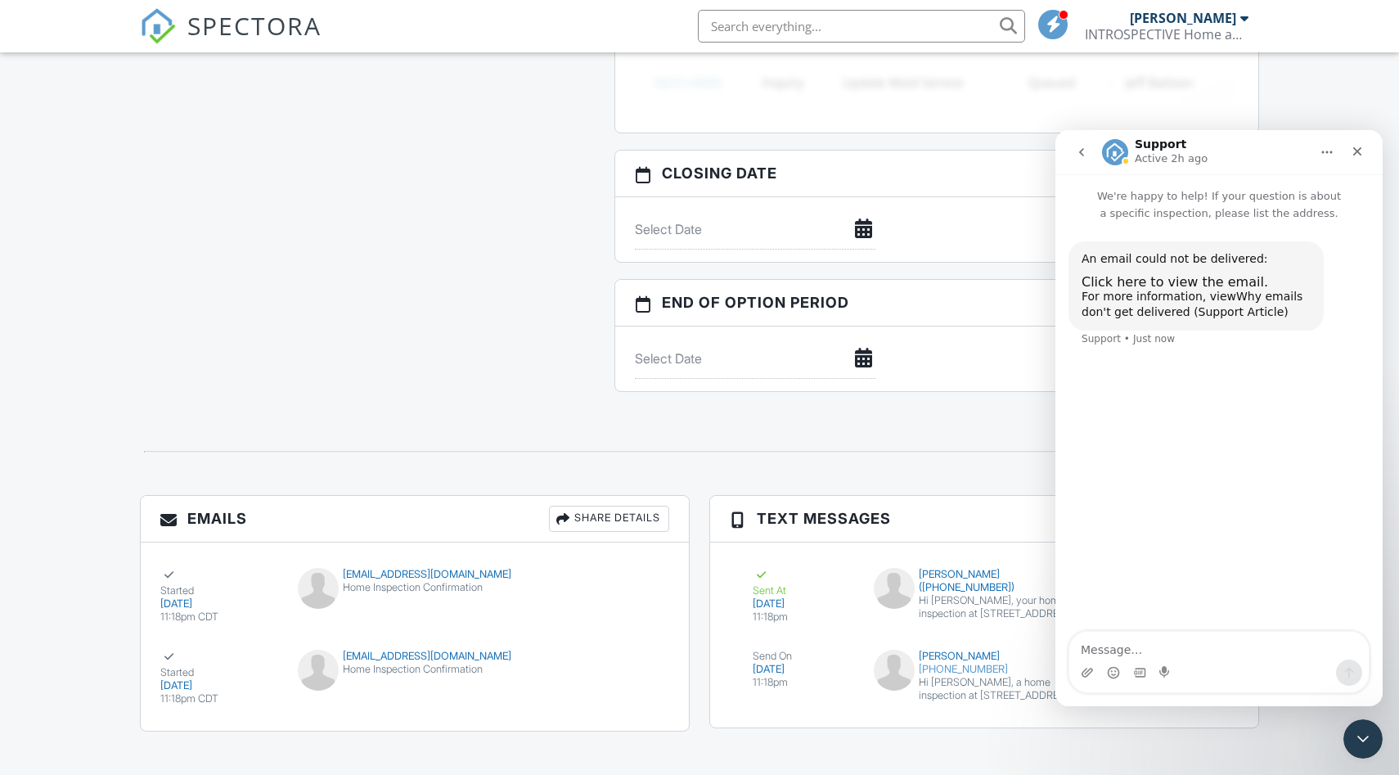
scroll to position [1592, 0]
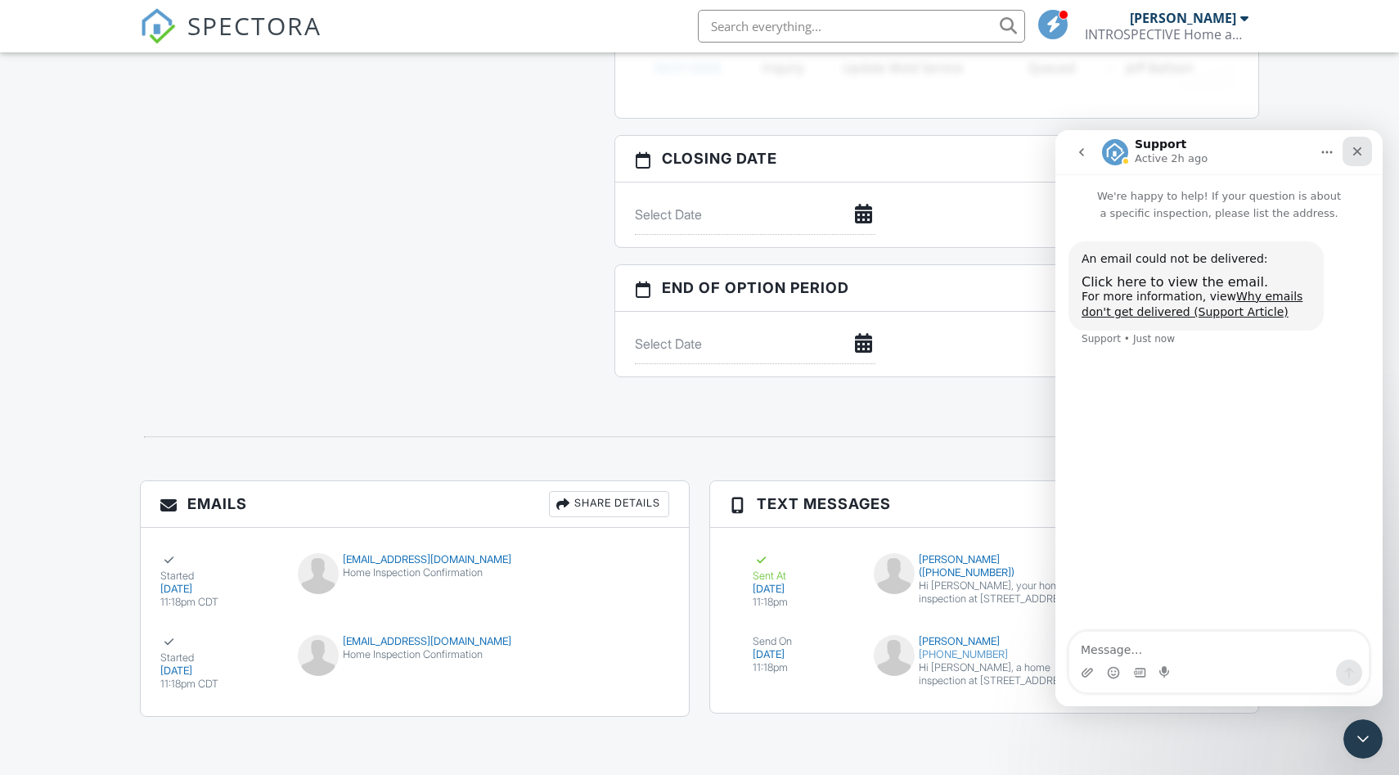
click at [1360, 151] on icon "Close" at bounding box center [1357, 151] width 13 height 13
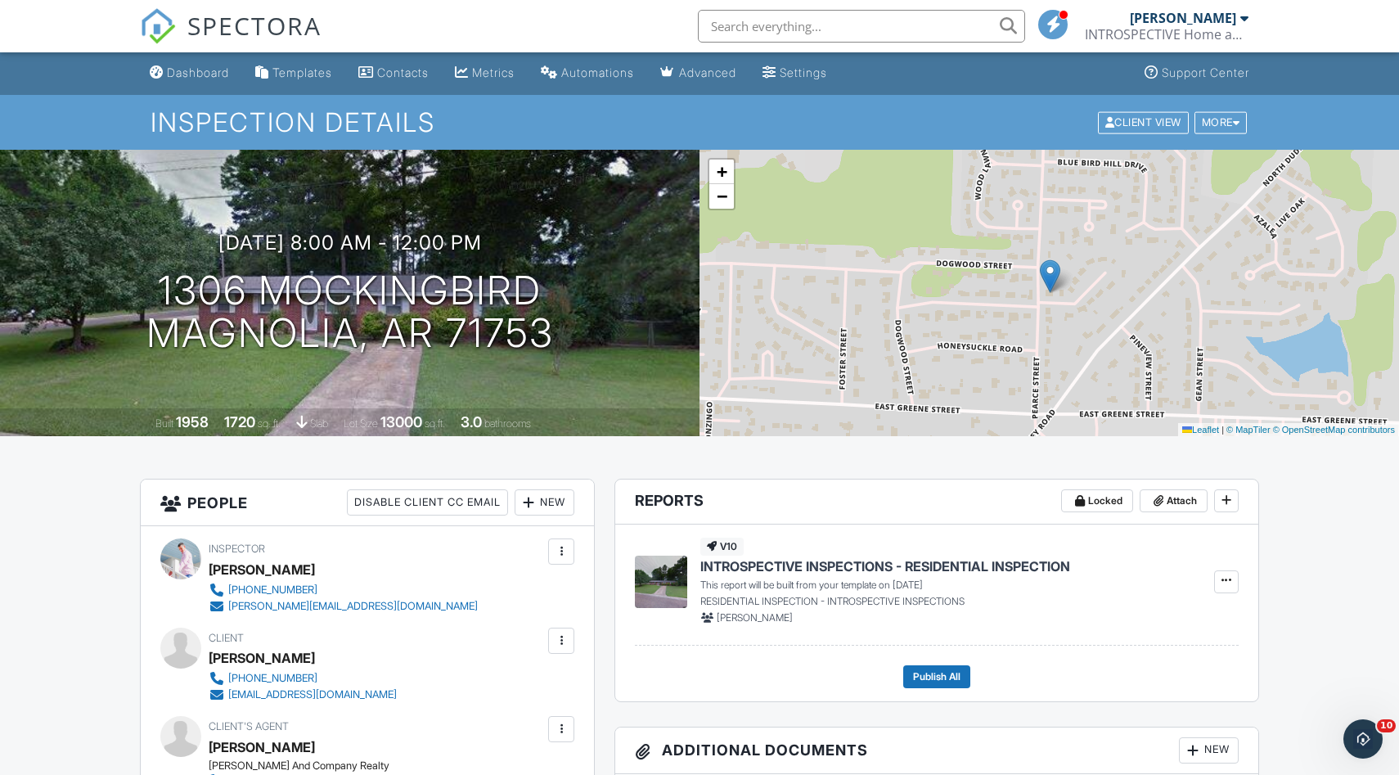
scroll to position [0, 0]
click at [1369, 741] on div "Open Intercom Messenger" at bounding box center [1360, 736] width 54 height 54
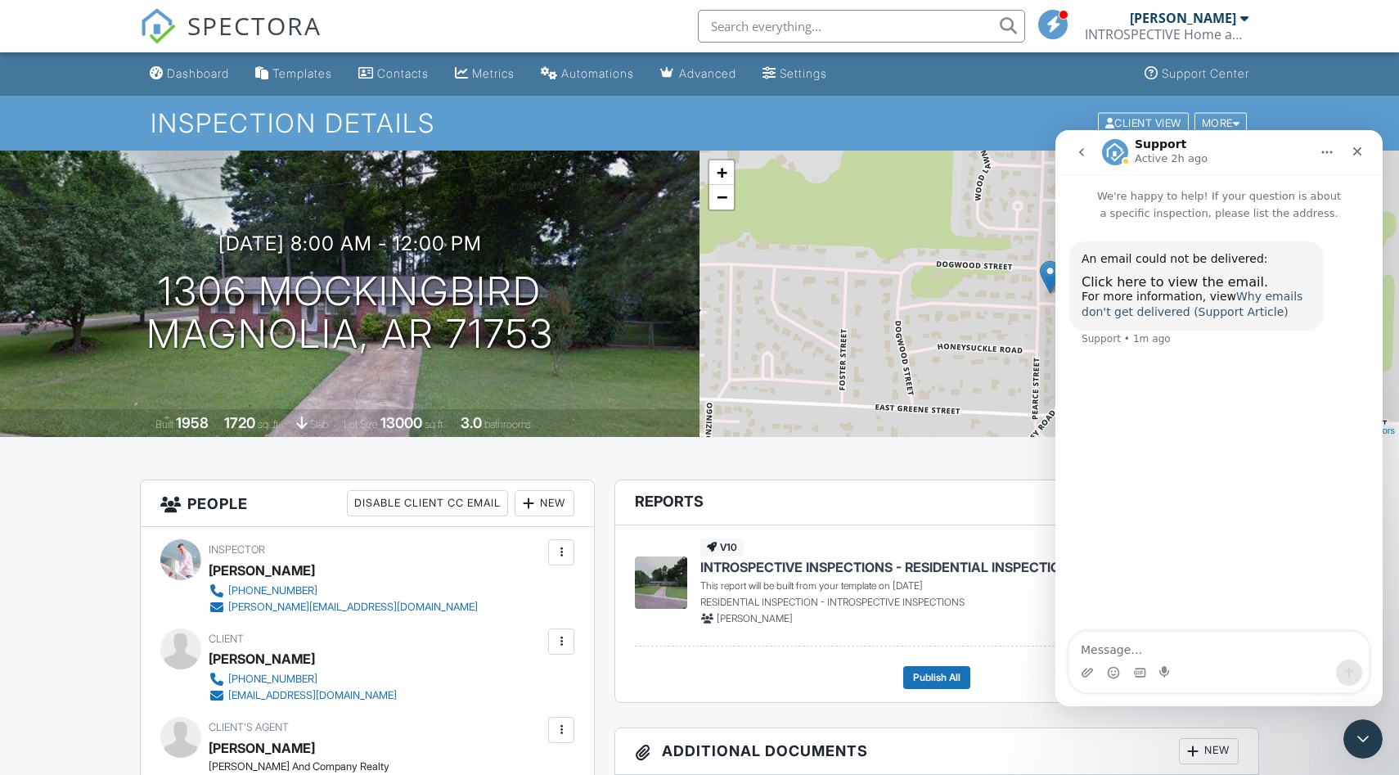
click at [1248, 314] on link "Why emails don't get delivered (Support Article)" at bounding box center [1191, 304] width 221 height 29
drag, startPoint x: 1358, startPoint y: 148, endPoint x: 2413, endPoint y: 278, distance: 1063.3
click at [1358, 148] on icon "Close" at bounding box center [1357, 151] width 13 height 13
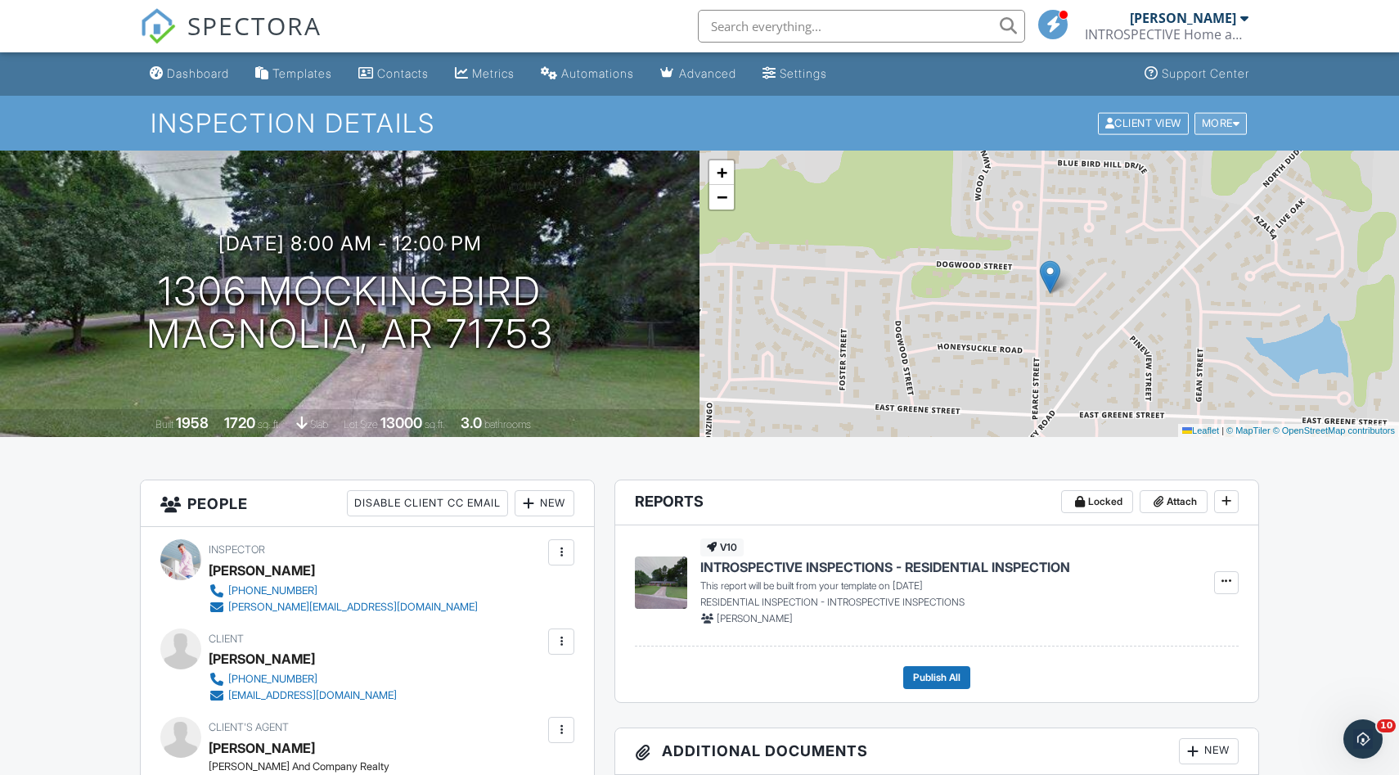
click at [1233, 121] on div at bounding box center [1236, 123] width 7 height 11
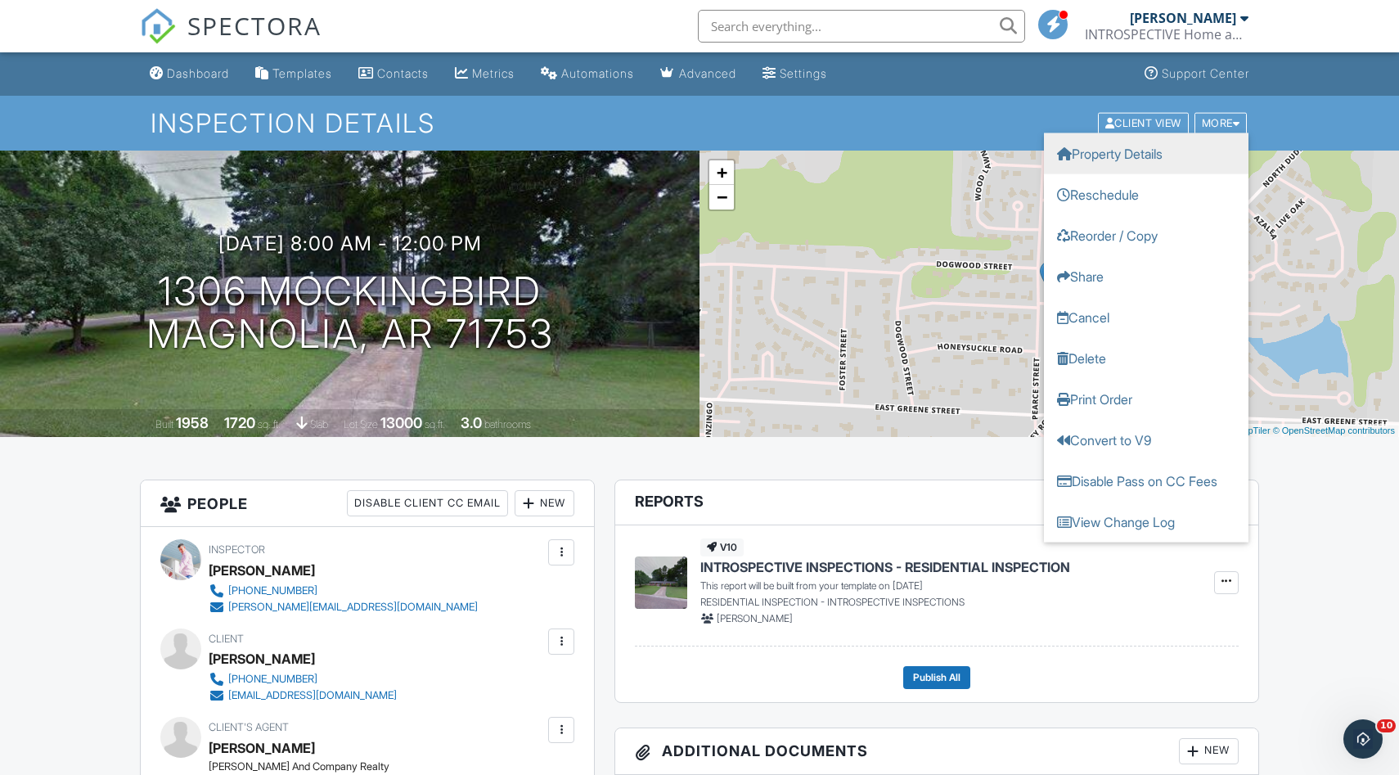
click at [1108, 154] on link "Property Details" at bounding box center [1146, 153] width 205 height 41
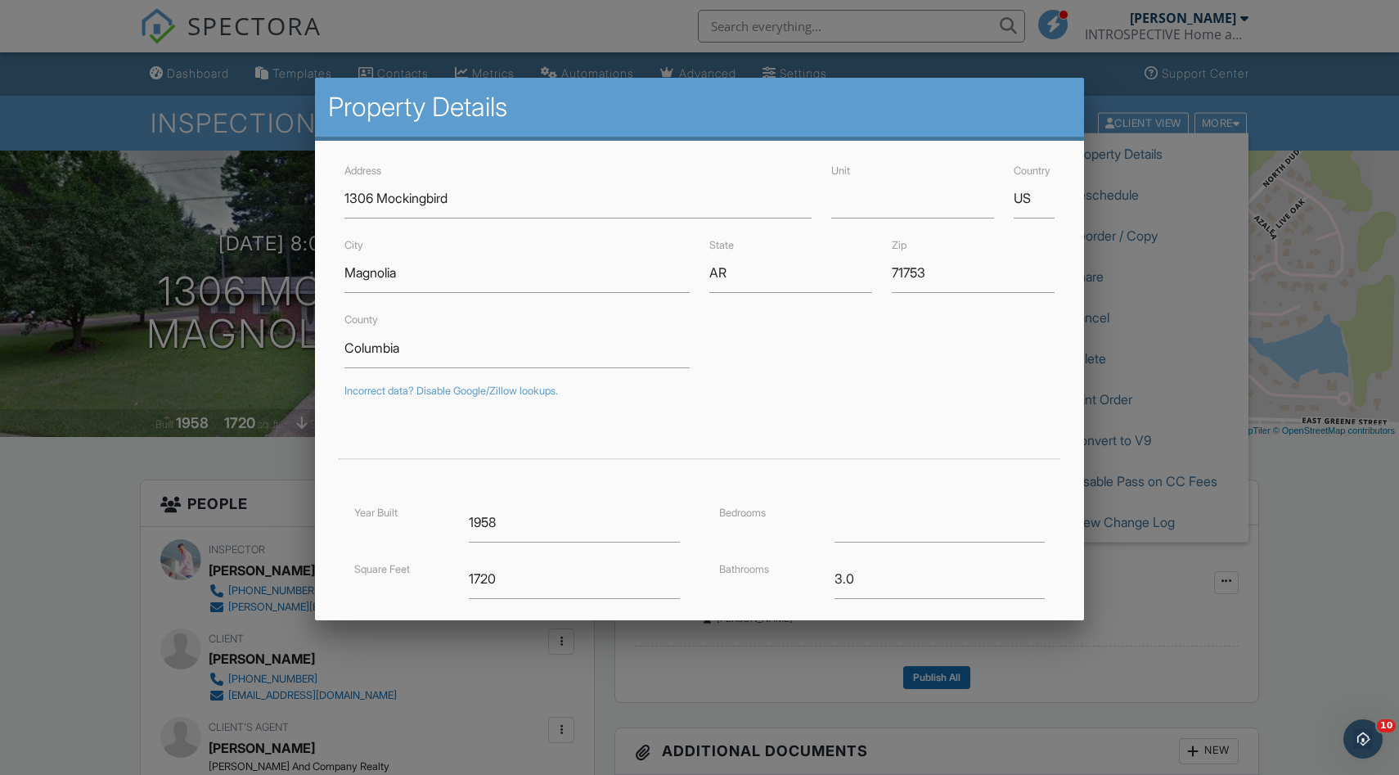
click at [60, 538] on div at bounding box center [699, 402] width 1399 height 969
